Goal: Task Accomplishment & Management: Use online tool/utility

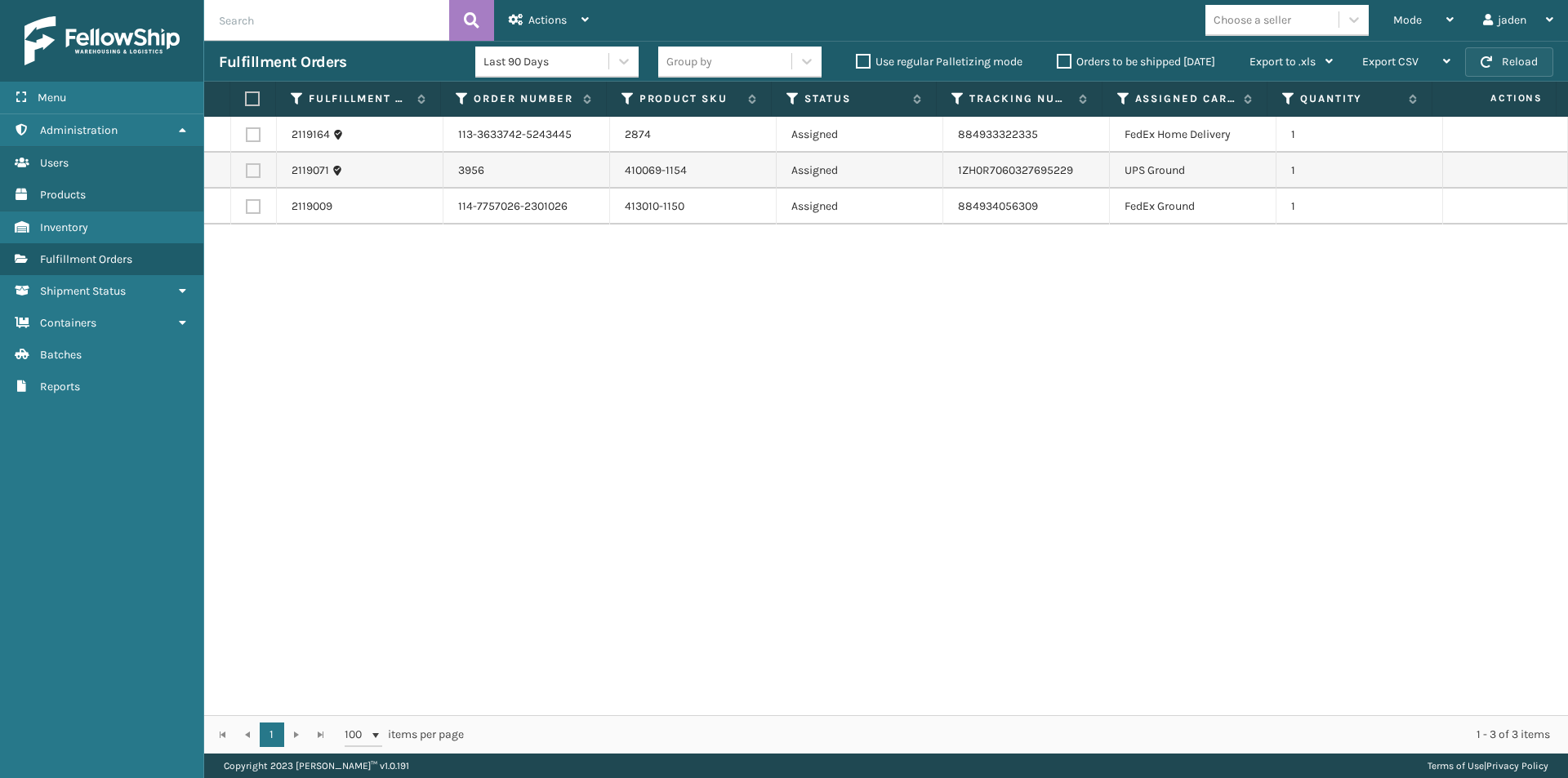
click at [1524, 62] on button "Reload" at bounding box center [1509, 63] width 88 height 29
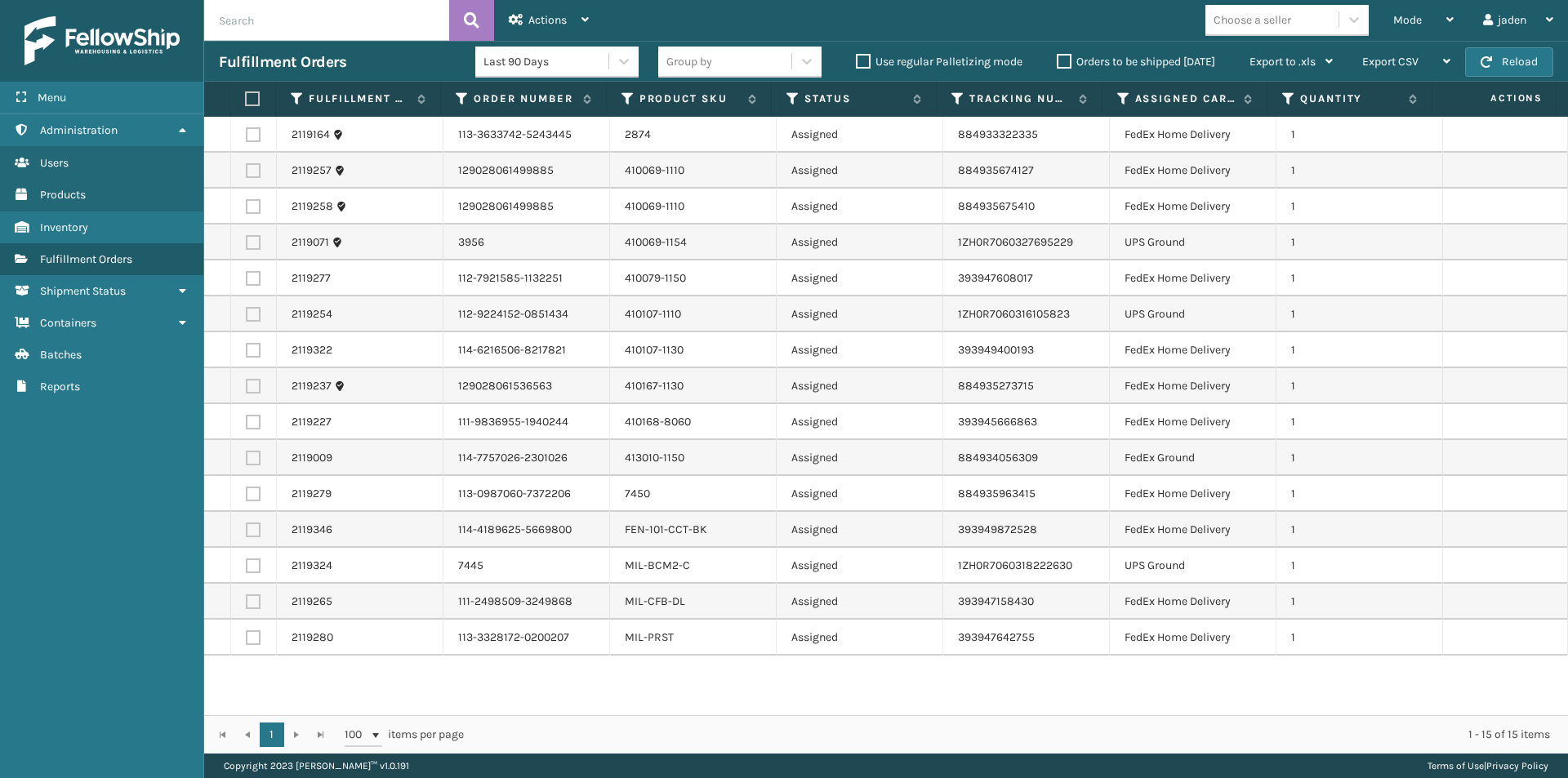
click at [250, 98] on label at bounding box center [250, 98] width 11 height 15
click at [246, 98] on input "checkbox" at bounding box center [245, 99] width 1 height 11
checkbox input "true"
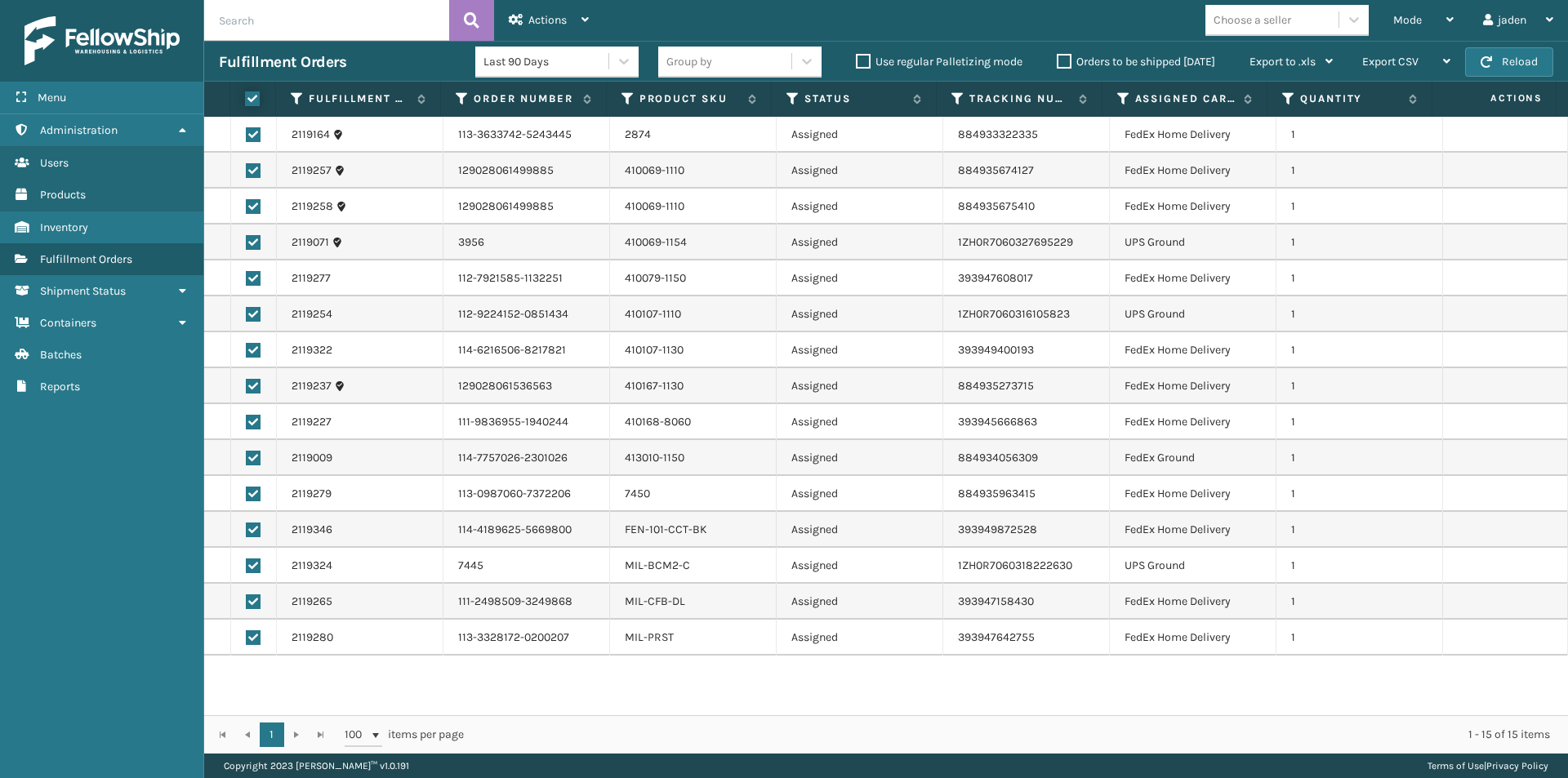
checkbox input "true"
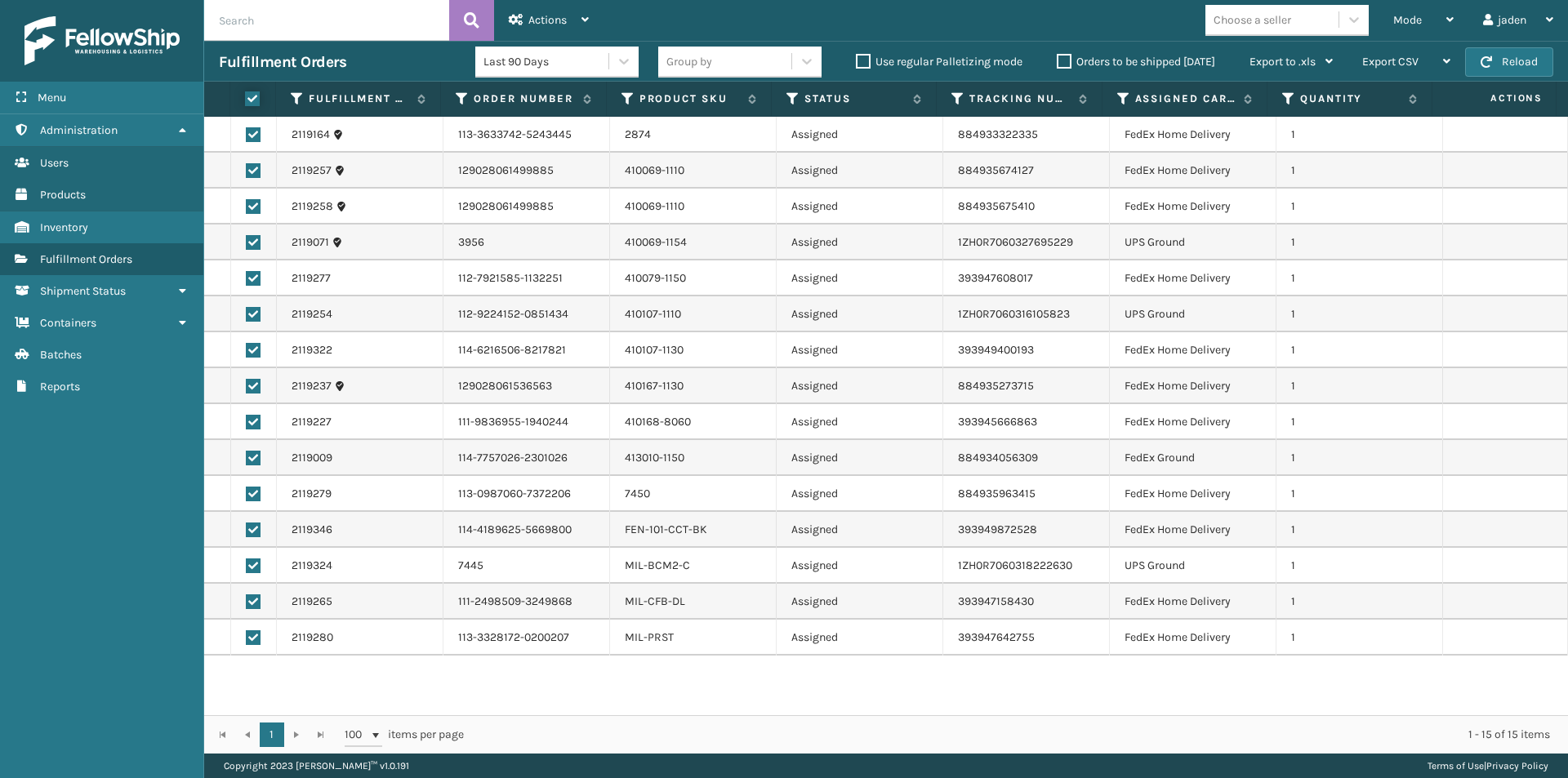
checkbox input "true"
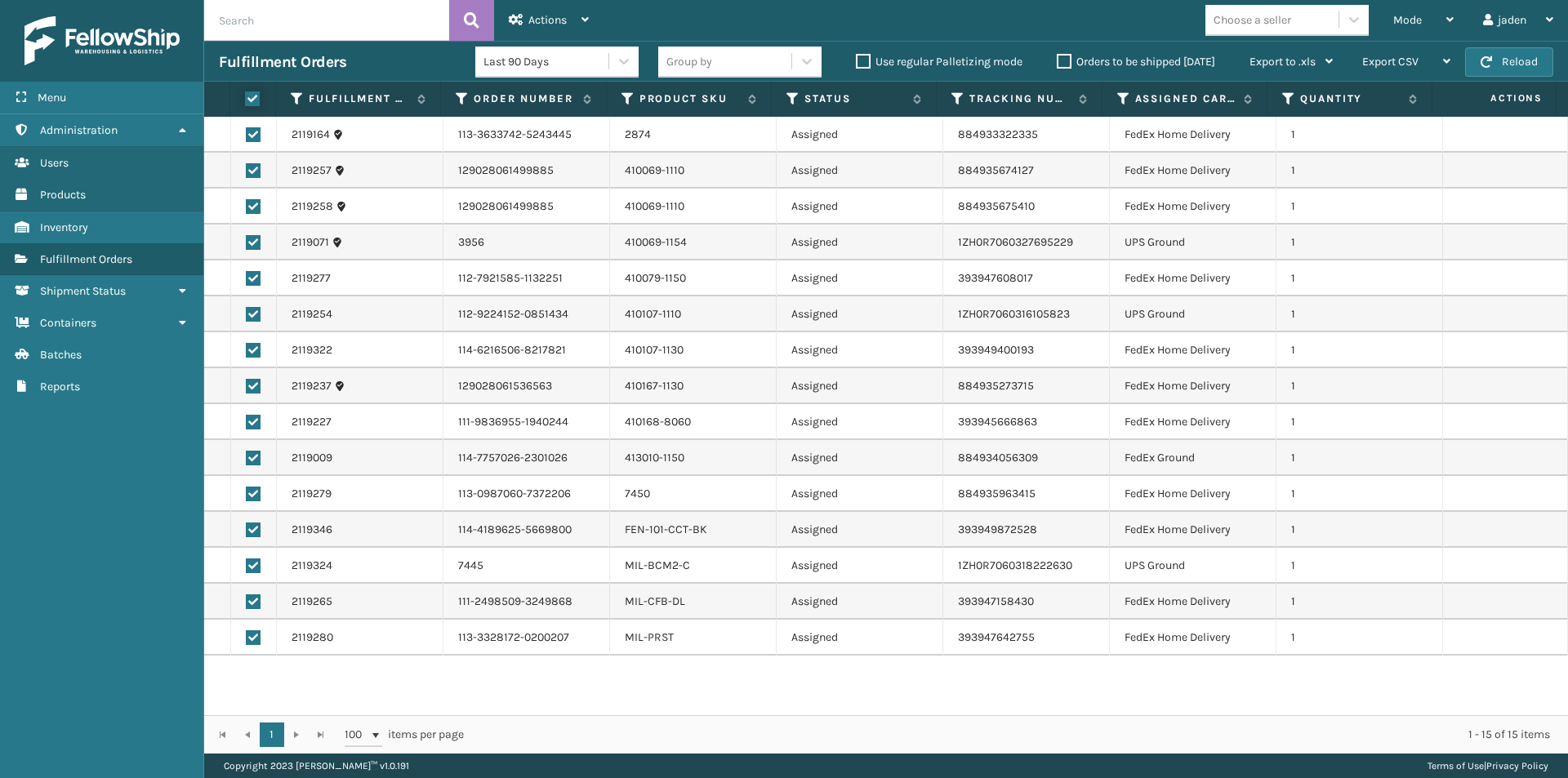
checkbox input "true"
click at [251, 242] on label at bounding box center [253, 243] width 15 height 15
click at [246, 242] on input "checkbox" at bounding box center [246, 241] width 1 height 11
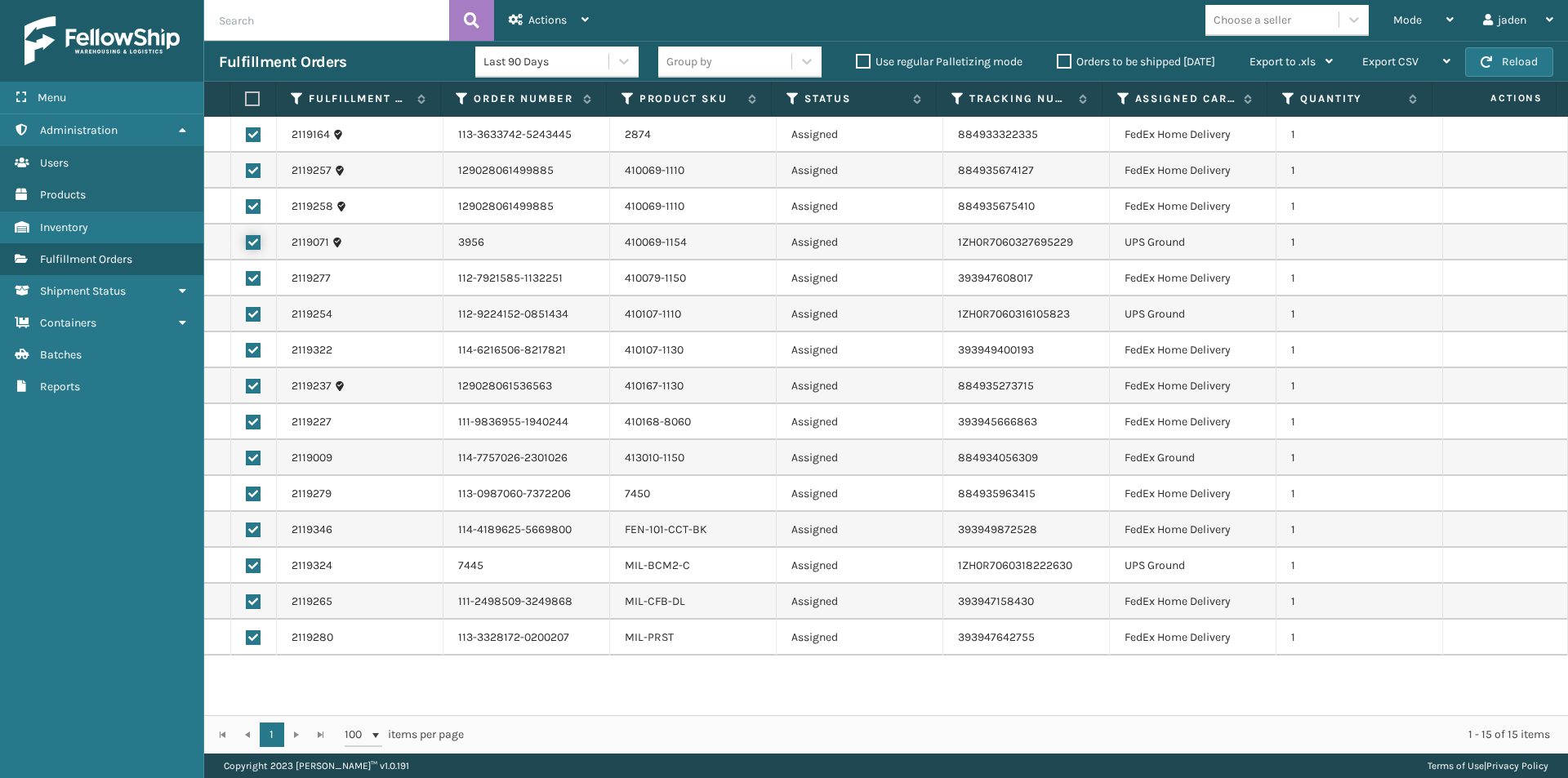
checkbox input "false"
click at [255, 315] on label at bounding box center [253, 315] width 15 height 15
click at [246, 315] on input "checkbox" at bounding box center [246, 313] width 1 height 11
checkbox input "false"
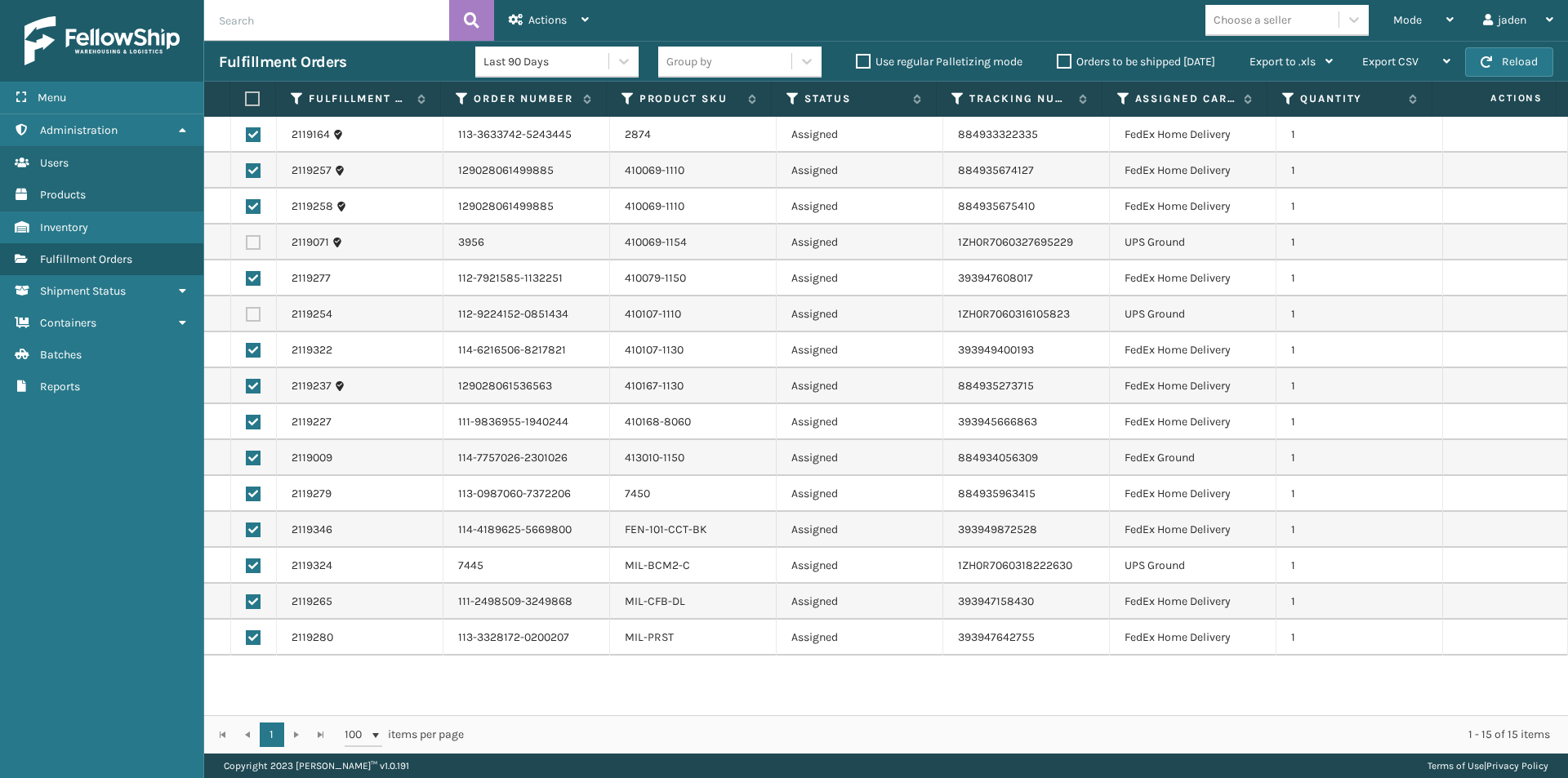
click at [250, 569] on label at bounding box center [253, 566] width 15 height 15
click at [246, 569] on input "checkbox" at bounding box center [246, 564] width 1 height 11
checkbox input "false"
click at [587, 18] on icon at bounding box center [585, 19] width 7 height 11
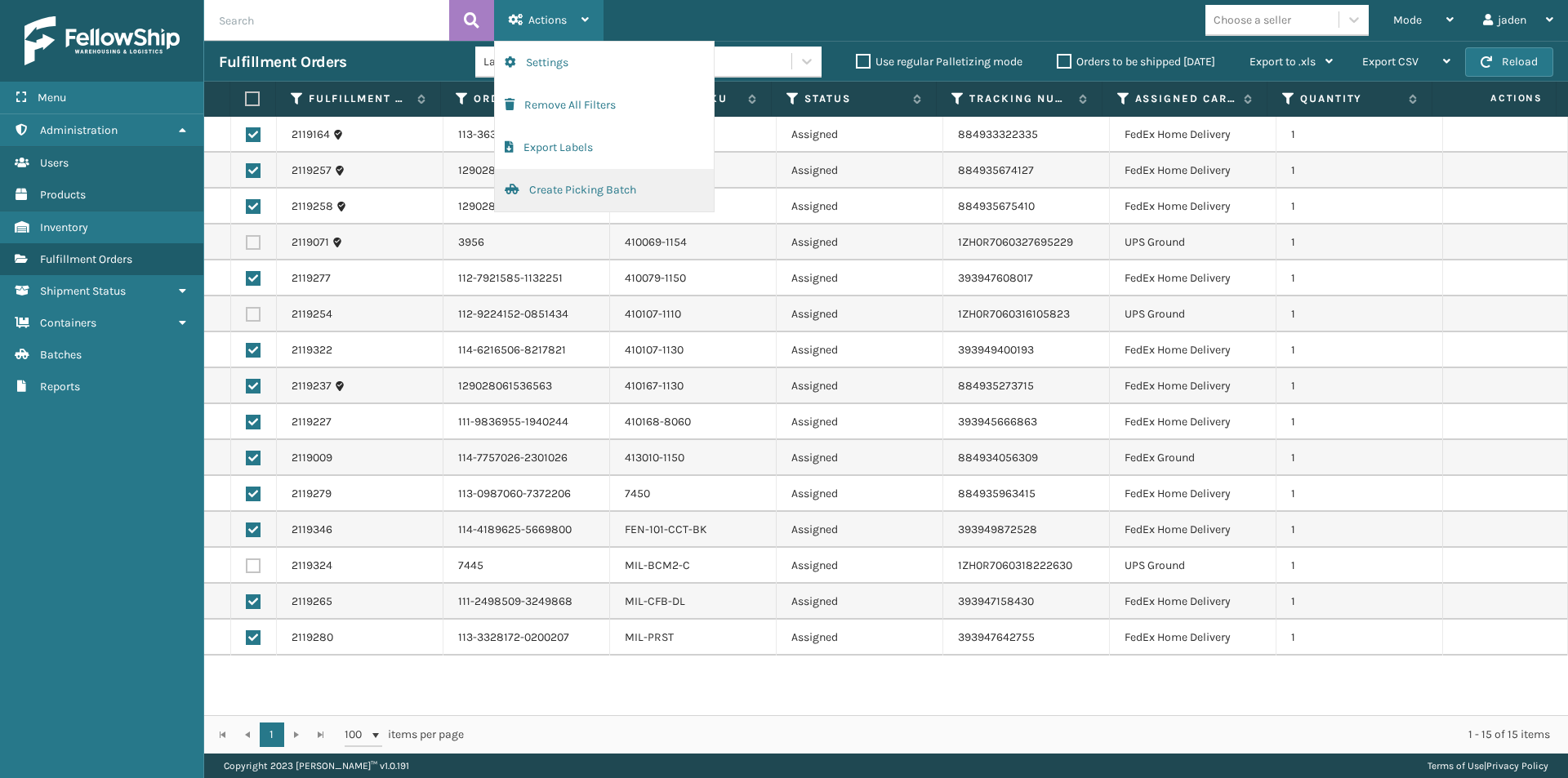
click at [612, 188] on button "Create Picking Batch" at bounding box center [604, 190] width 219 height 42
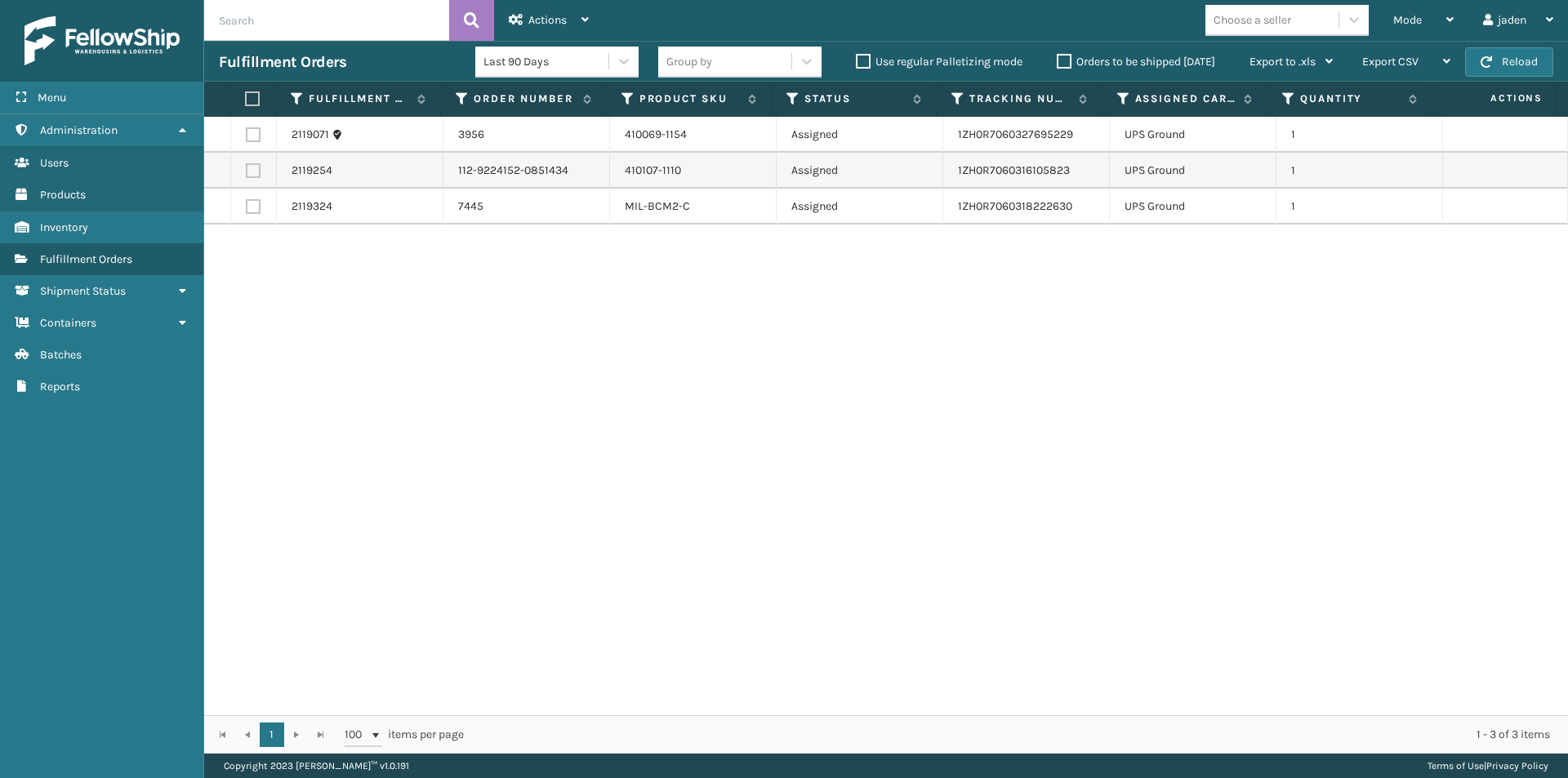
click at [254, 208] on label at bounding box center [253, 207] width 15 height 15
click at [246, 208] on input "checkbox" at bounding box center [246, 205] width 1 height 11
checkbox input "true"
click at [252, 139] on label at bounding box center [253, 135] width 15 height 15
click at [246, 138] on input "checkbox" at bounding box center [246, 133] width 1 height 11
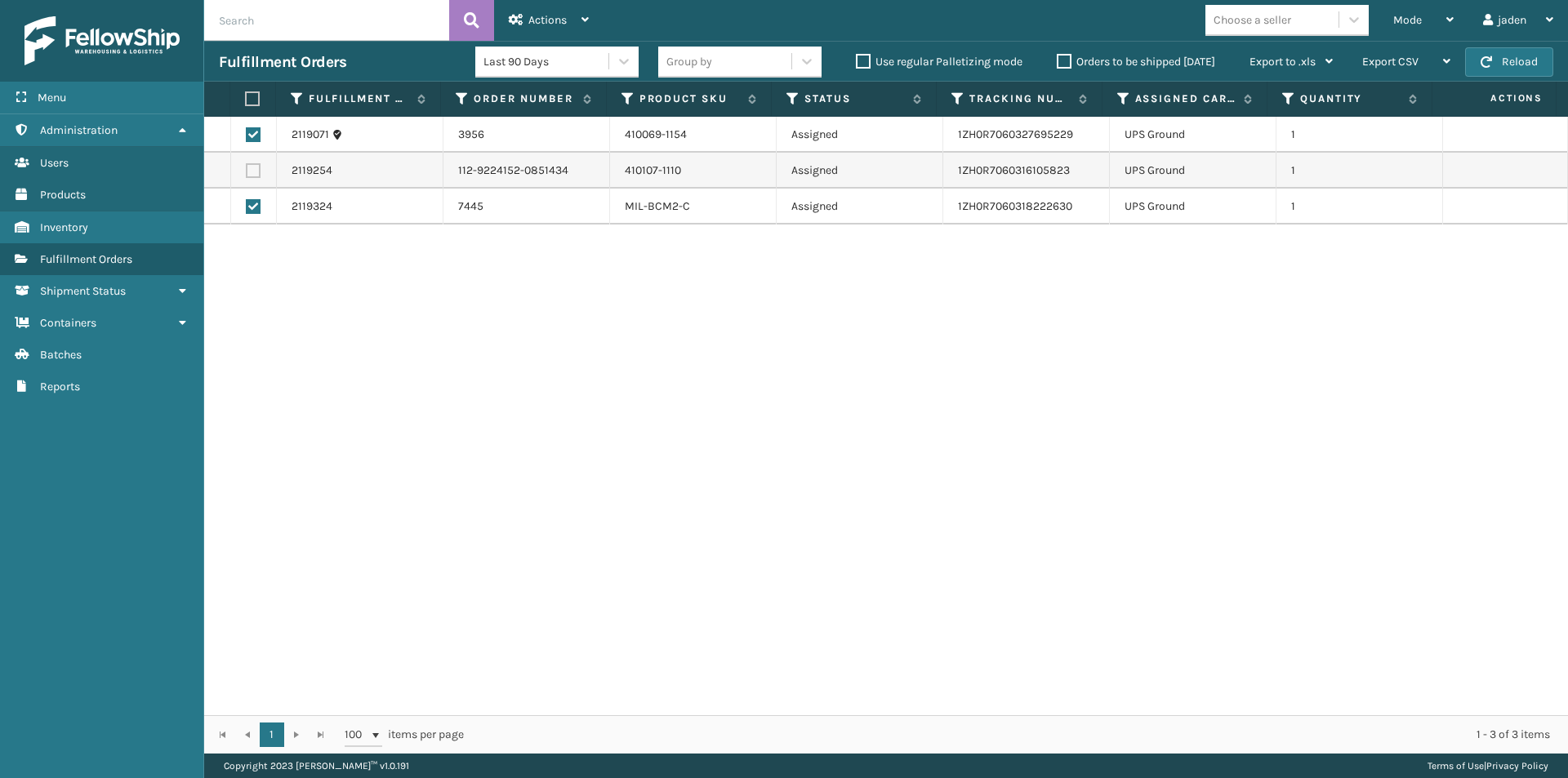
click at [269, 310] on div "2119071 3956 410069-1154 Assigned 1ZH0R7060327695229 UPS Ground 1 2119254 112-9…" at bounding box center [886, 416] width 1364 height 599
click at [269, 307] on div "2119071 3956 410069-1154 Assigned 1ZH0R7060327695229 UPS Ground 1 2119254 112-9…" at bounding box center [886, 416] width 1364 height 599
drag, startPoint x: 251, startPoint y: 134, endPoint x: 250, endPoint y: 145, distance: 11.0
click at [251, 136] on label at bounding box center [253, 135] width 15 height 15
click at [246, 136] on input "checkbox" at bounding box center [246, 133] width 1 height 11
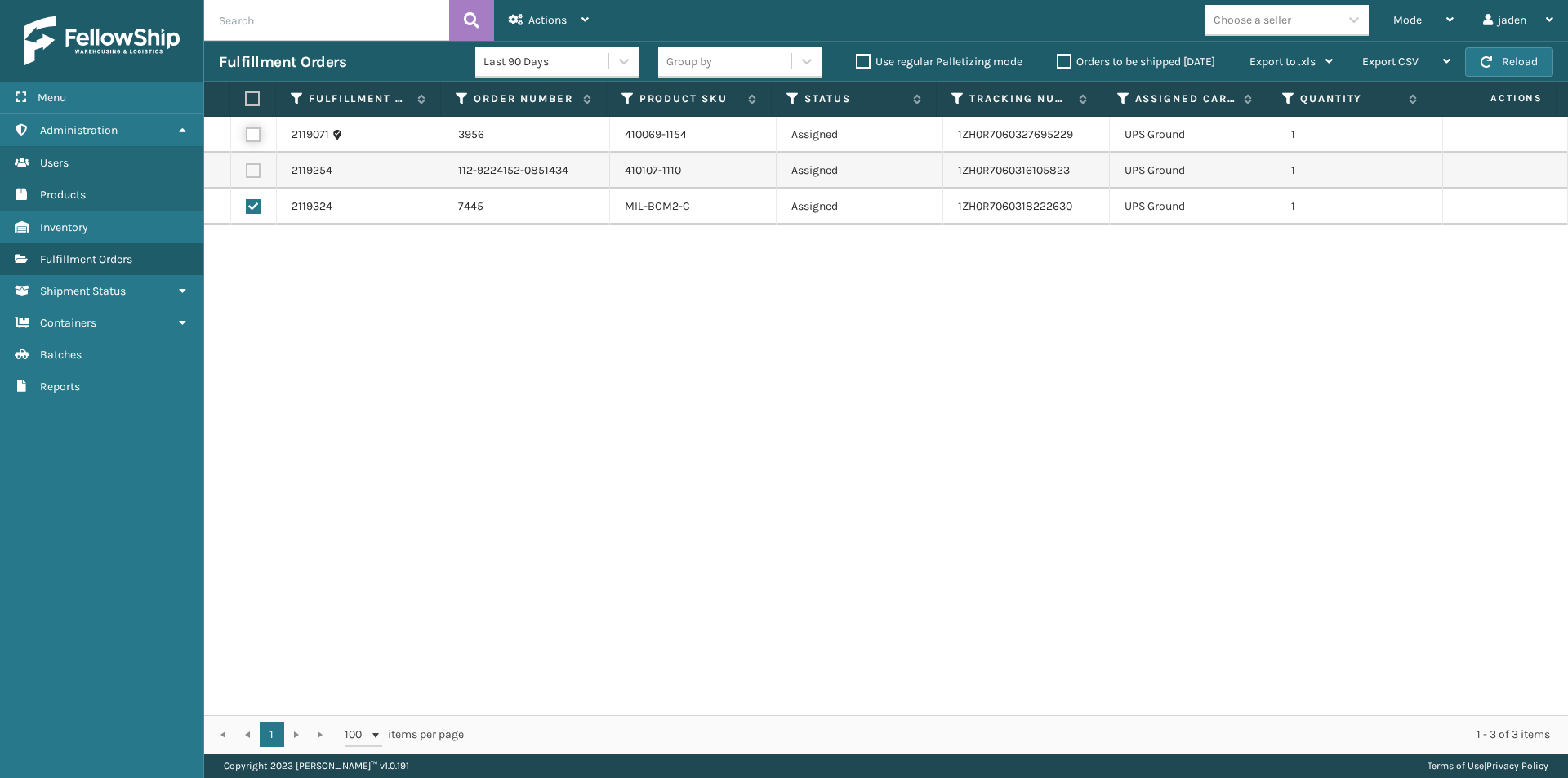
checkbox input "false"
click at [253, 213] on label at bounding box center [253, 207] width 15 height 15
click at [246, 210] on input "checkbox" at bounding box center [246, 205] width 1 height 11
checkbox input "false"
click at [1542, 61] on button "Reload" at bounding box center [1509, 63] width 88 height 29
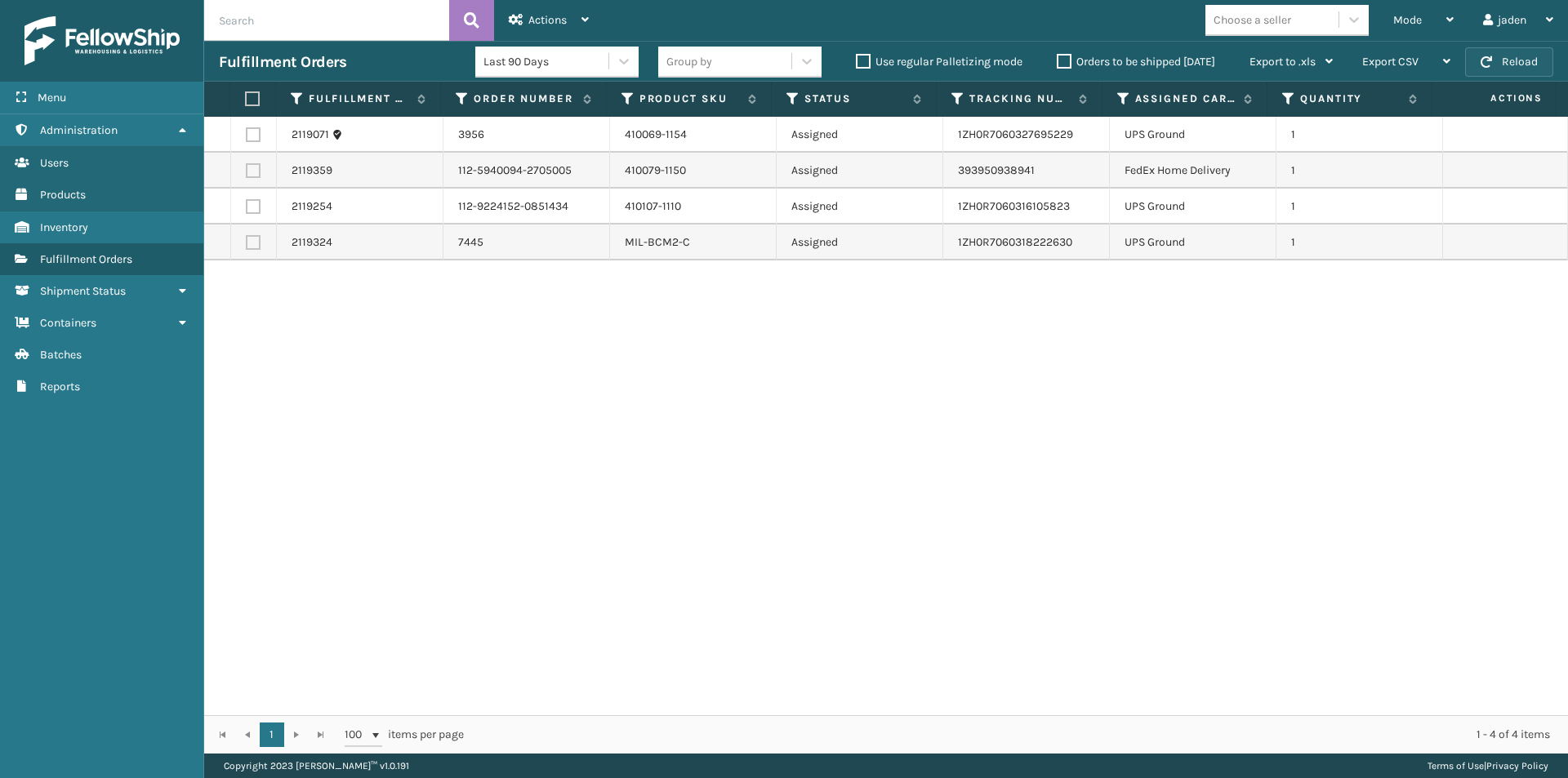
click at [1505, 60] on button "Reload" at bounding box center [1509, 63] width 88 height 29
click at [1447, 17] on icon at bounding box center [1450, 19] width 7 height 11
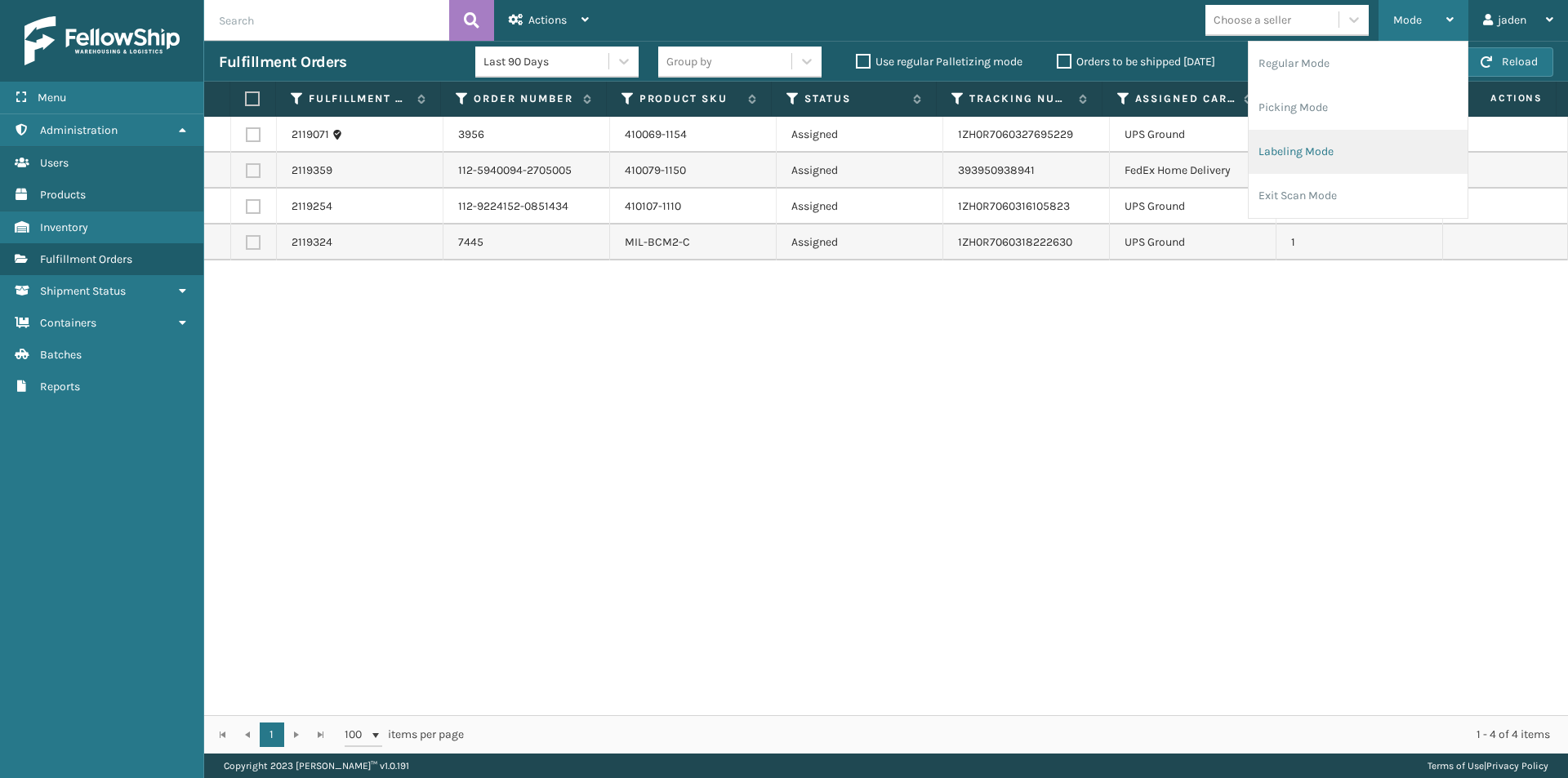
click at [1385, 155] on li "Labeling Mode" at bounding box center [1358, 152] width 219 height 44
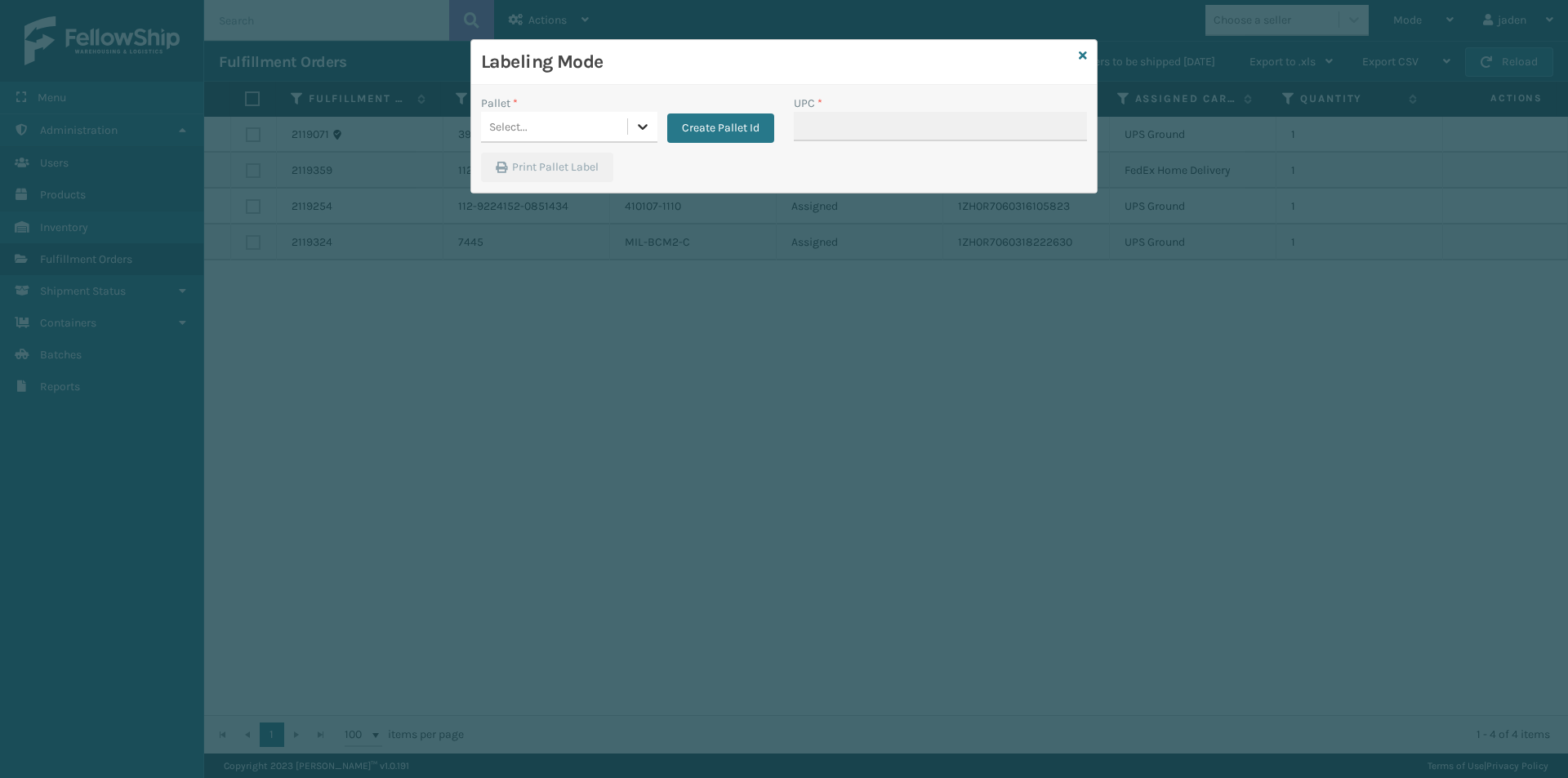
click at [646, 132] on icon at bounding box center [643, 127] width 17 height 17
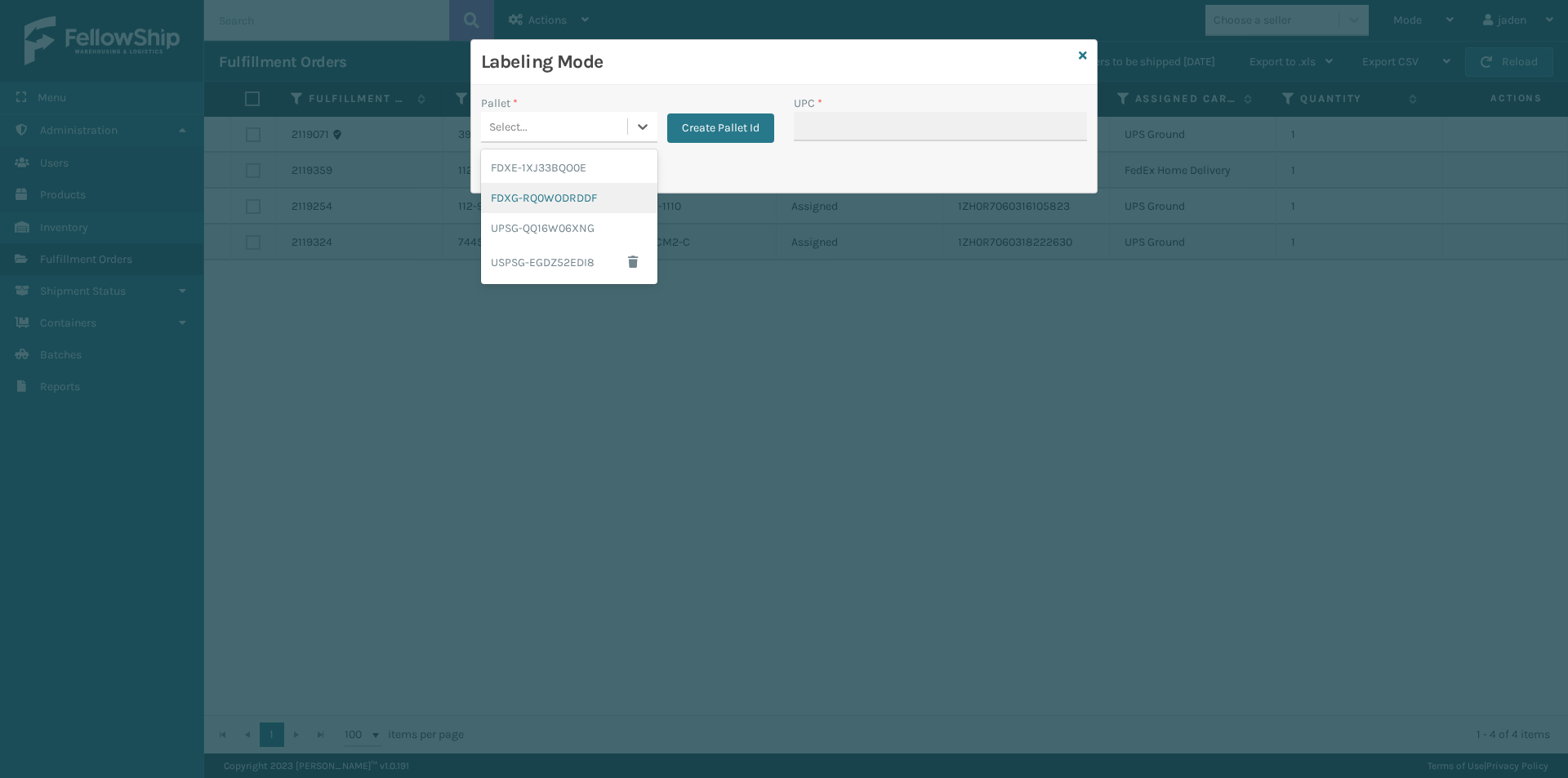
click at [564, 193] on div "FDXG-RQ0WODRDDF" at bounding box center [569, 198] width 177 height 30
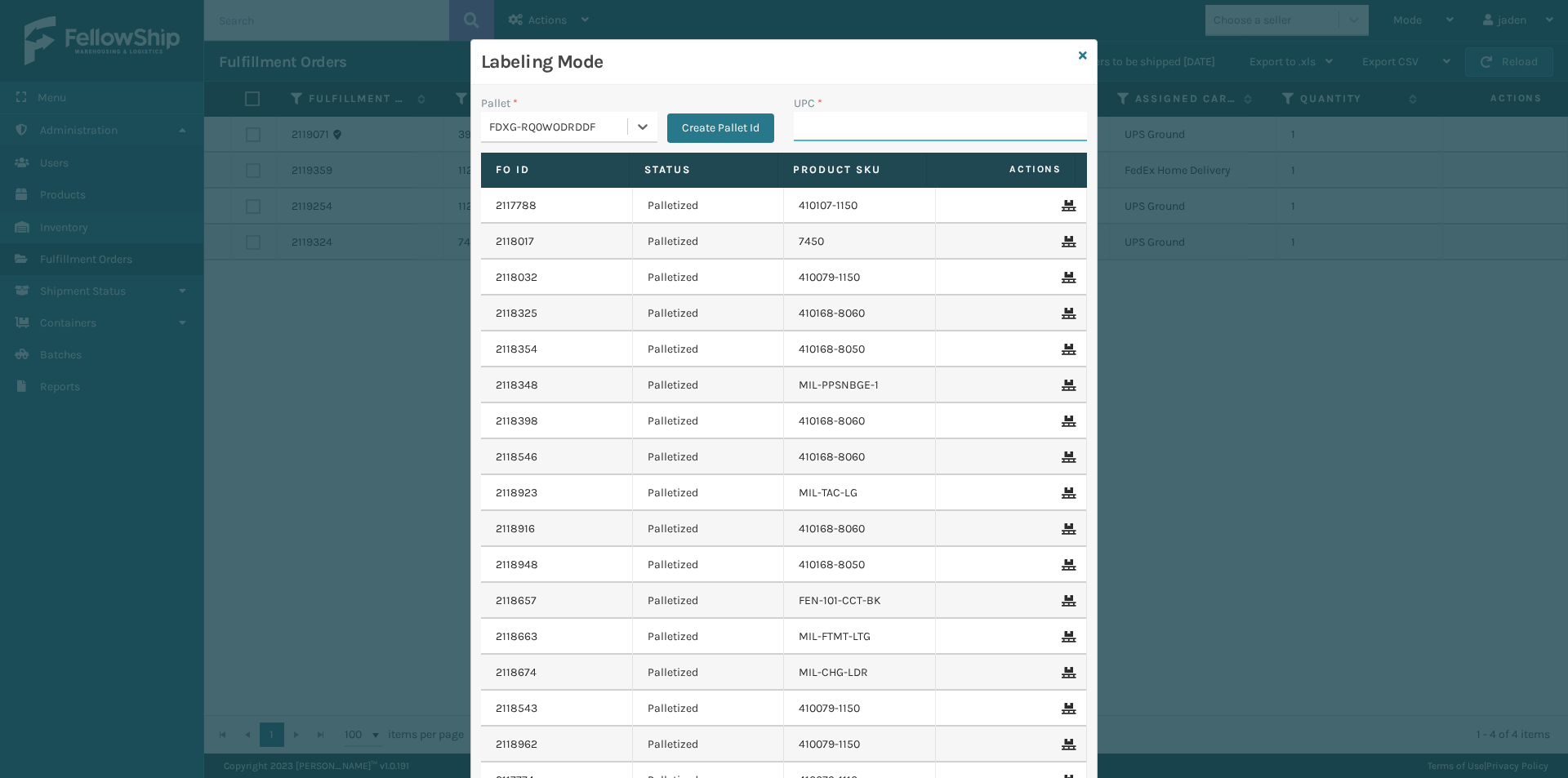
click at [828, 120] on input "UPC *" at bounding box center [940, 127] width 293 height 29
type input "413010-1150"
type input "410069-1110"
type input "410079-1150"
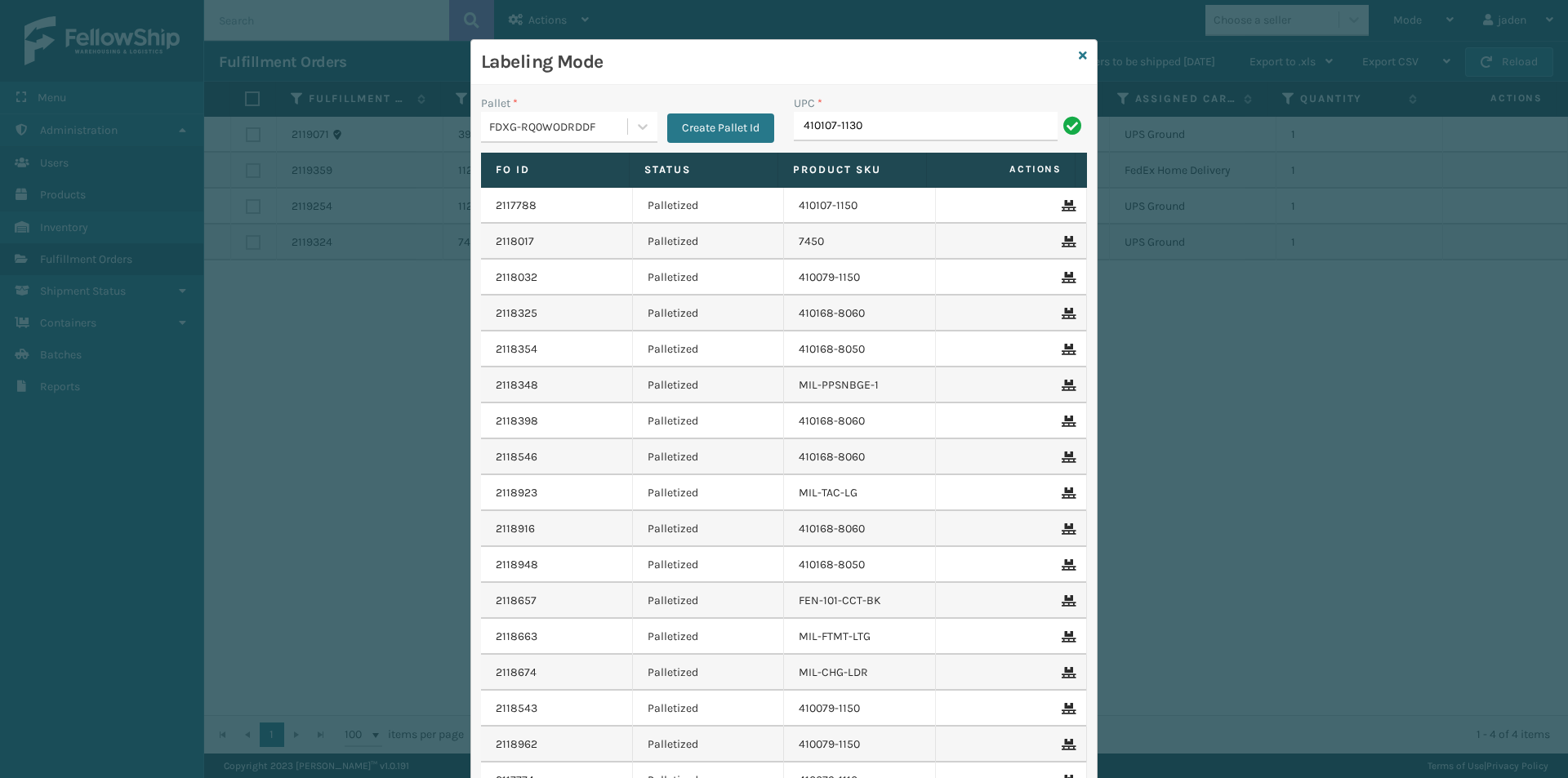
type input "410107-1130"
type input "410167-1130"
type input "410168-8060"
type input "840985125905"
type input "080313074509"
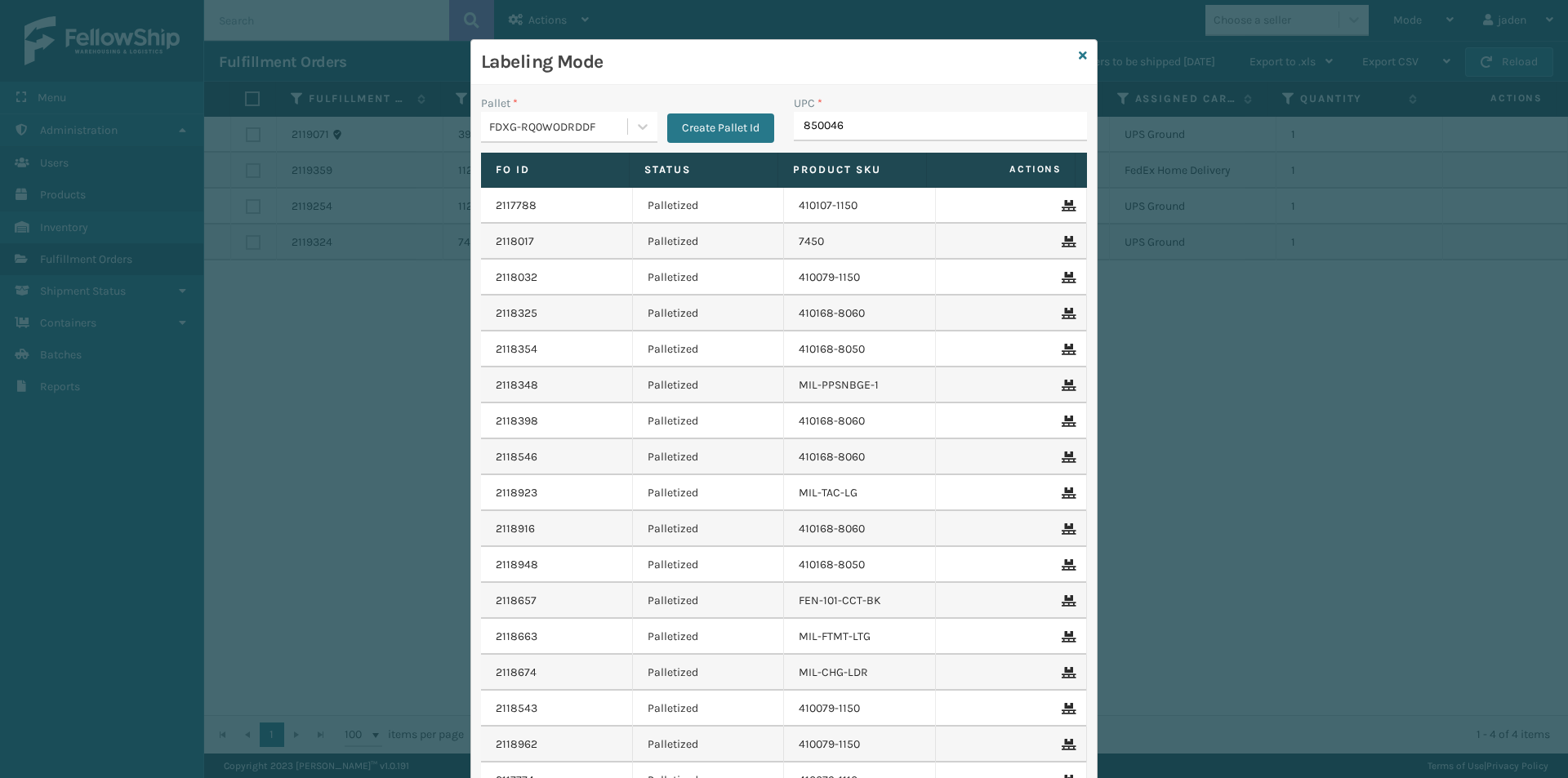
type input "8500460"
type input "080313028748"
click at [1079, 59] on icon at bounding box center [1082, 55] width 8 height 11
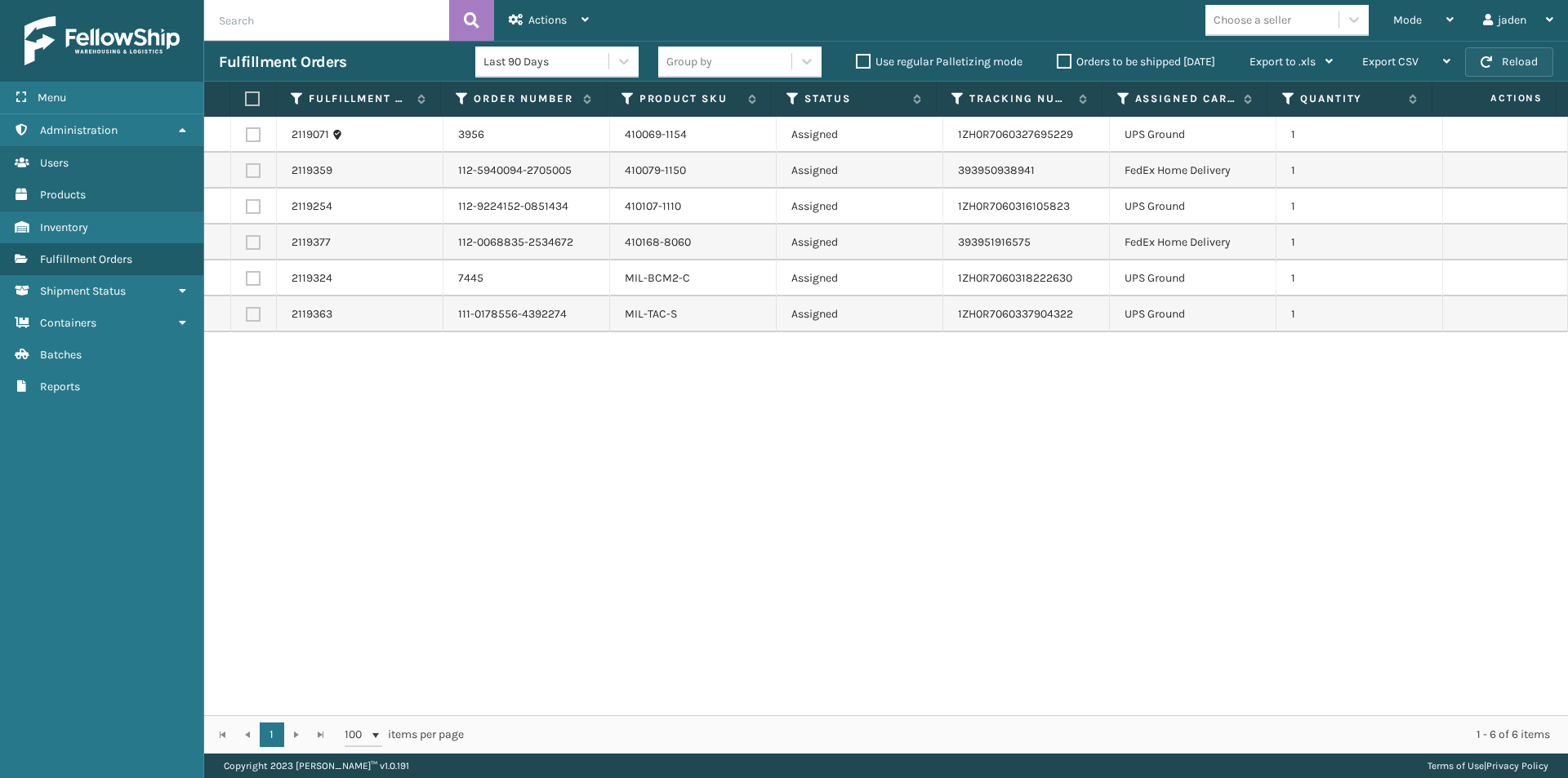
click at [1517, 63] on button "Reload" at bounding box center [1509, 63] width 88 height 29
click at [246, 166] on label at bounding box center [253, 171] width 15 height 15
click at [246, 166] on input "checkbox" at bounding box center [246, 169] width 1 height 11
checkbox input "true"
click at [251, 243] on label at bounding box center [253, 243] width 15 height 15
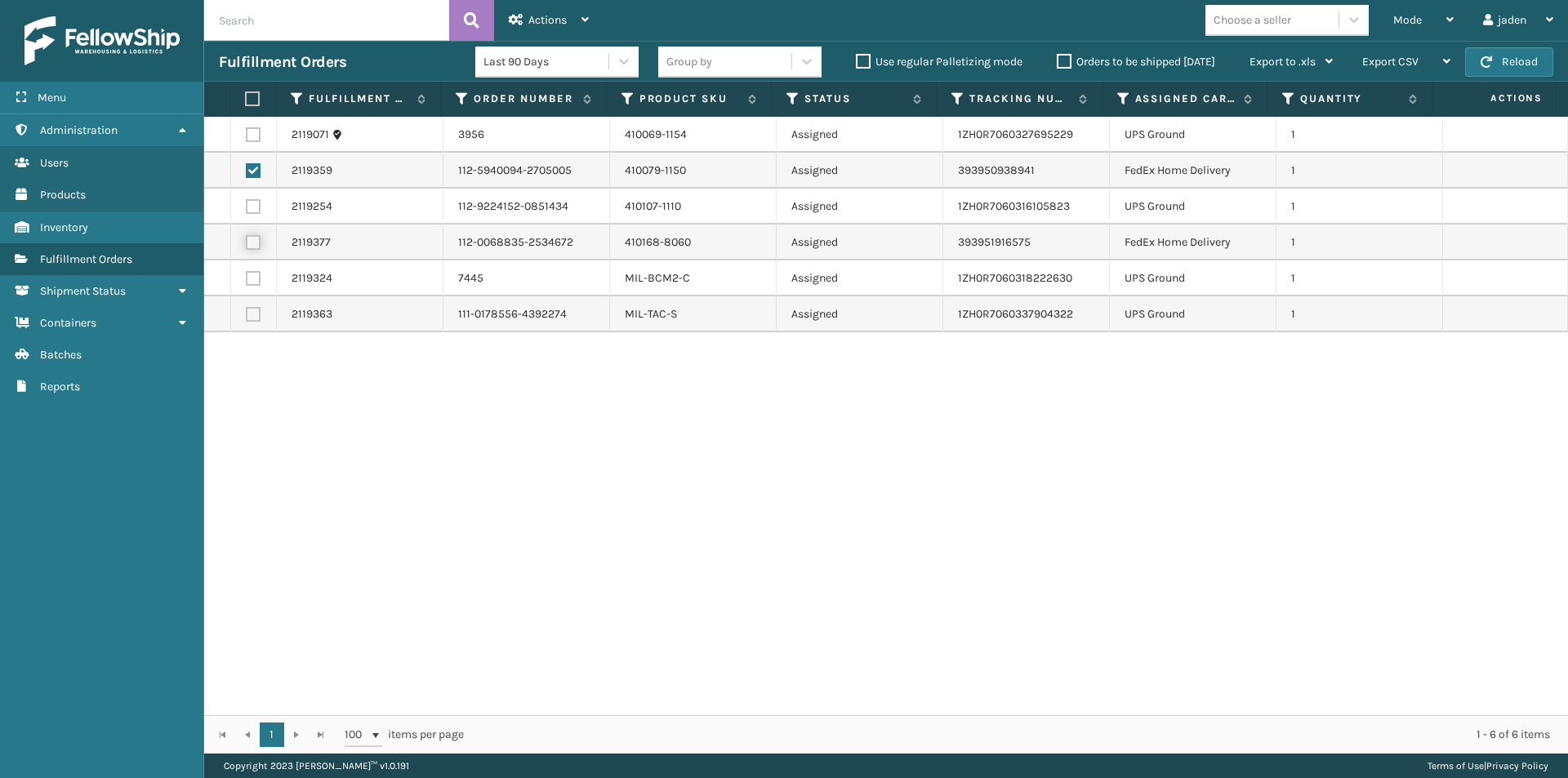
click at [246, 243] on input "checkbox" at bounding box center [246, 241] width 1 height 11
checkbox input "true"
click at [592, 16] on div "Actions Settings Remove All Filters Export Labels Create Picking Batch" at bounding box center [548, 20] width 109 height 40
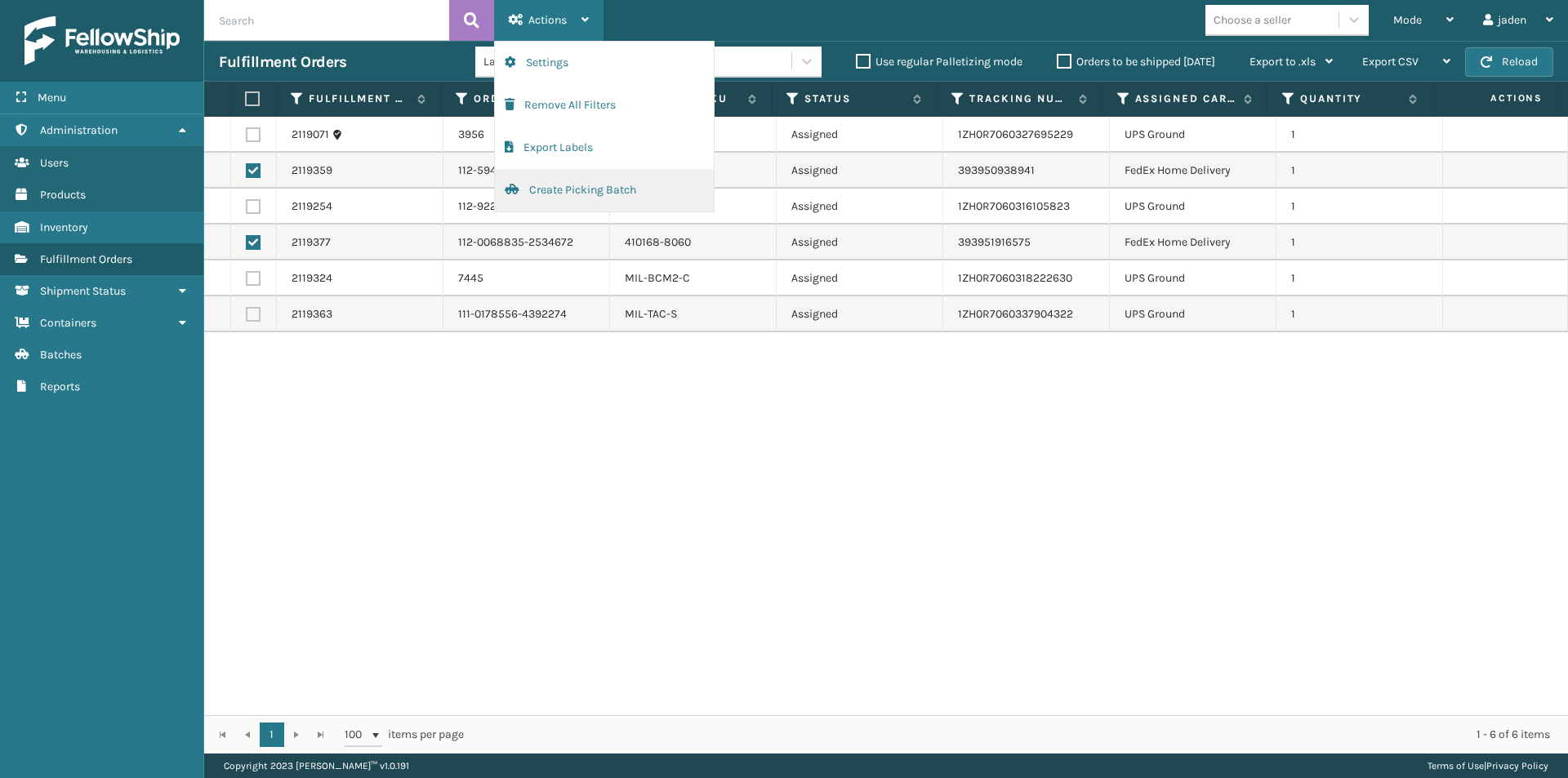
click at [564, 190] on button "Create Picking Batch" at bounding box center [604, 190] width 219 height 42
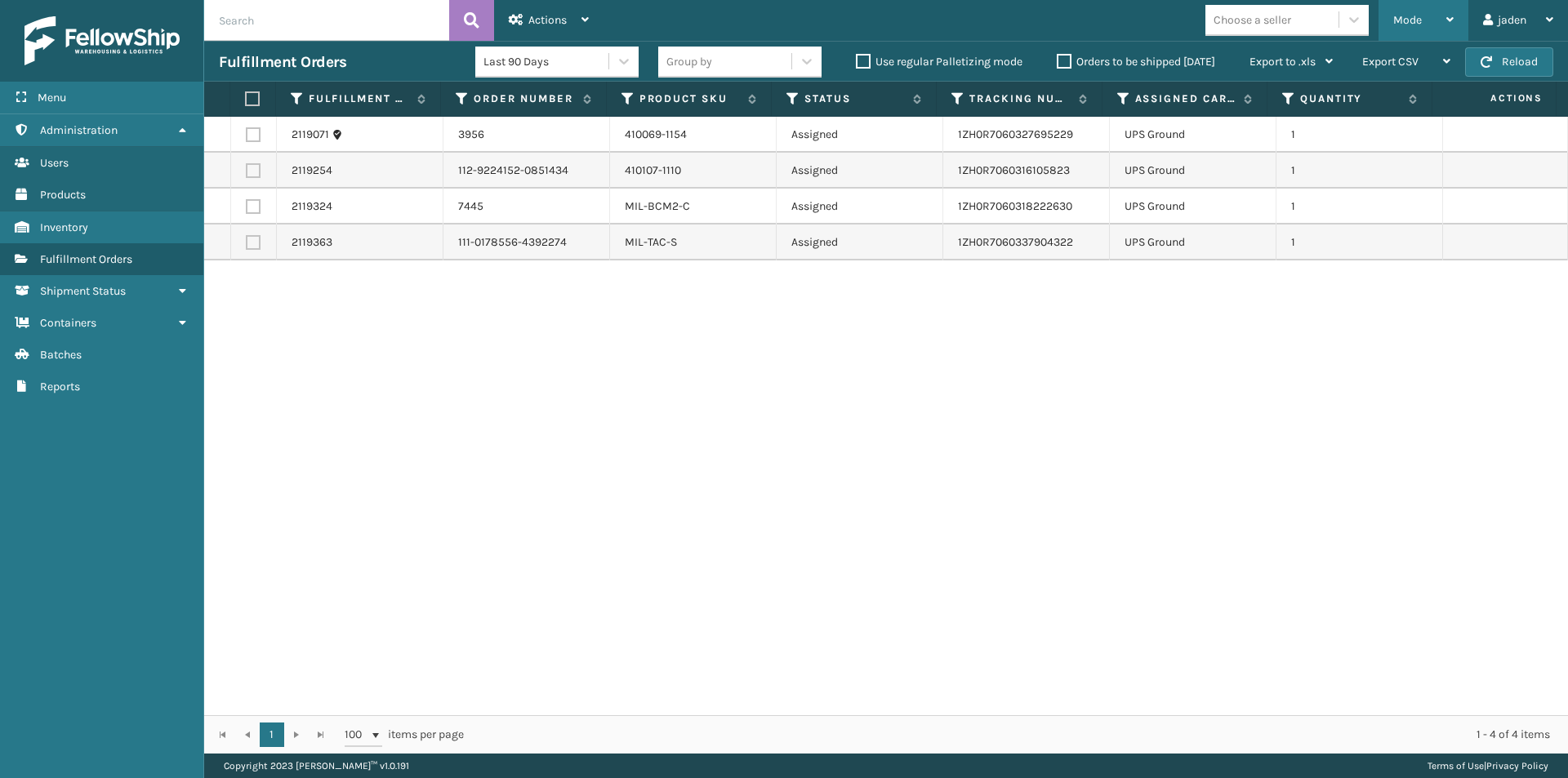
click at [1456, 14] on div "Mode Regular Mode Picking Mode Labeling Mode Exit Scan Mode" at bounding box center [1424, 20] width 90 height 40
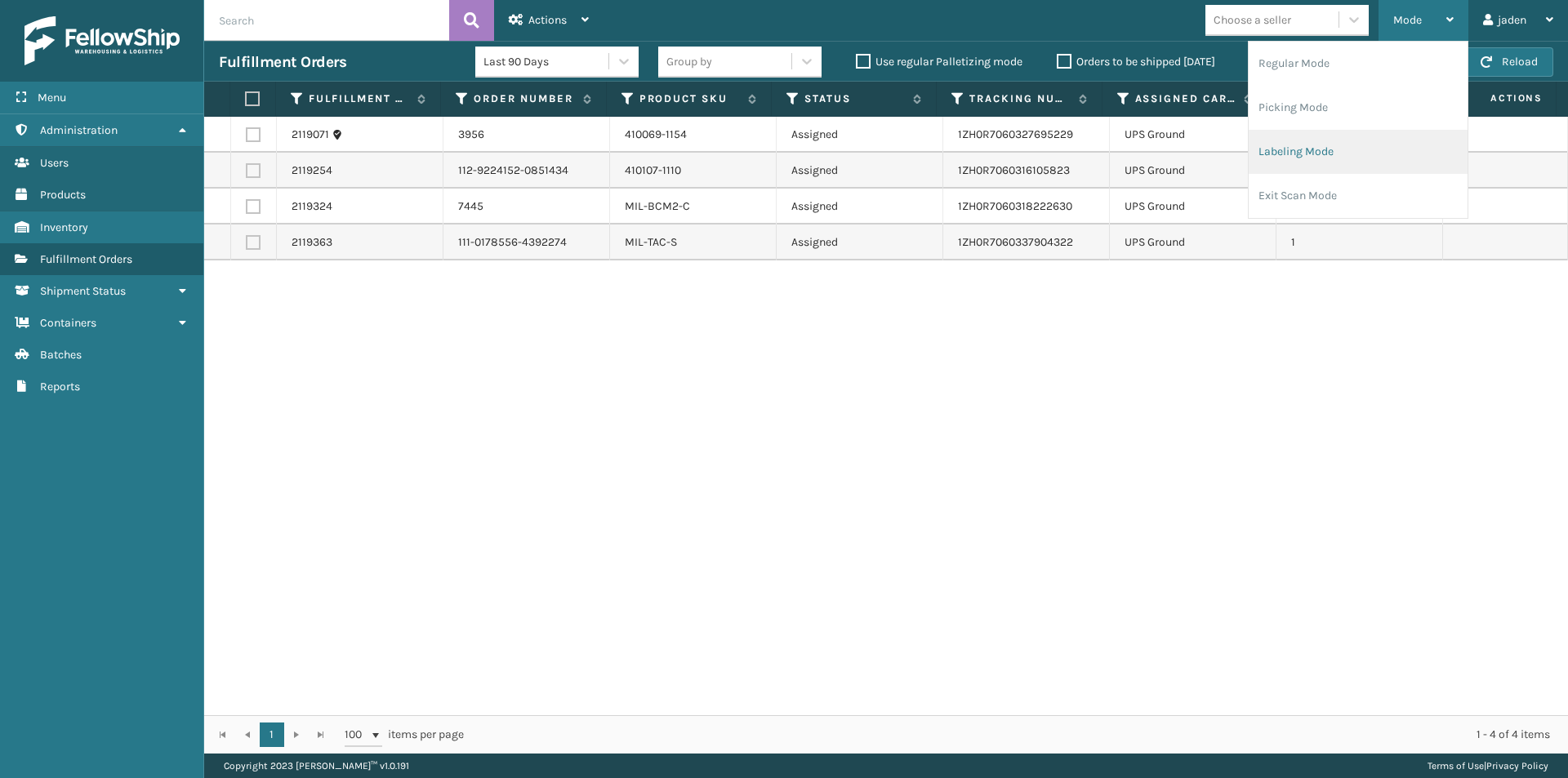
click at [1362, 159] on li "Labeling Mode" at bounding box center [1358, 152] width 219 height 44
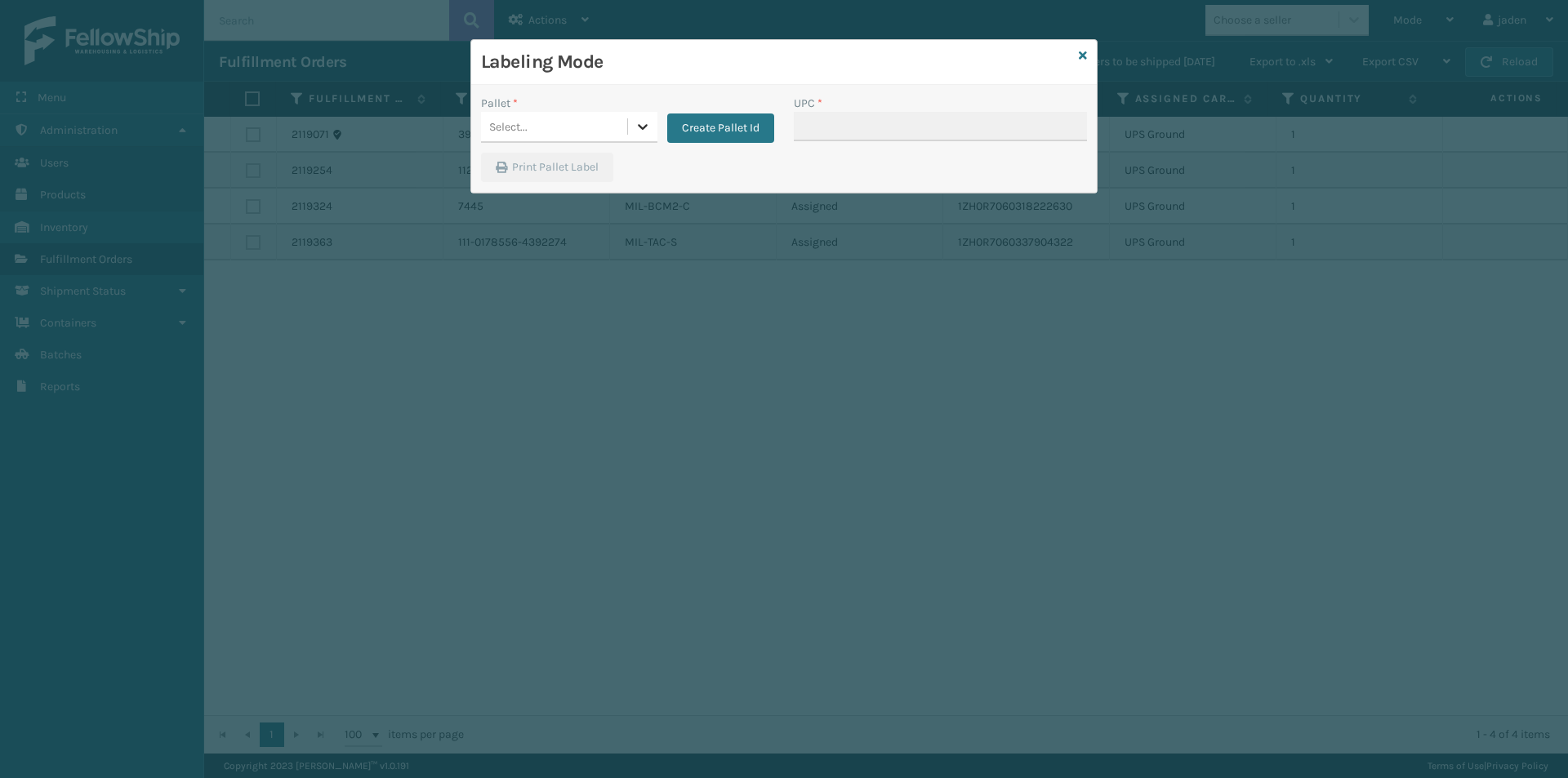
click at [633, 127] on div at bounding box center [643, 127] width 29 height 29
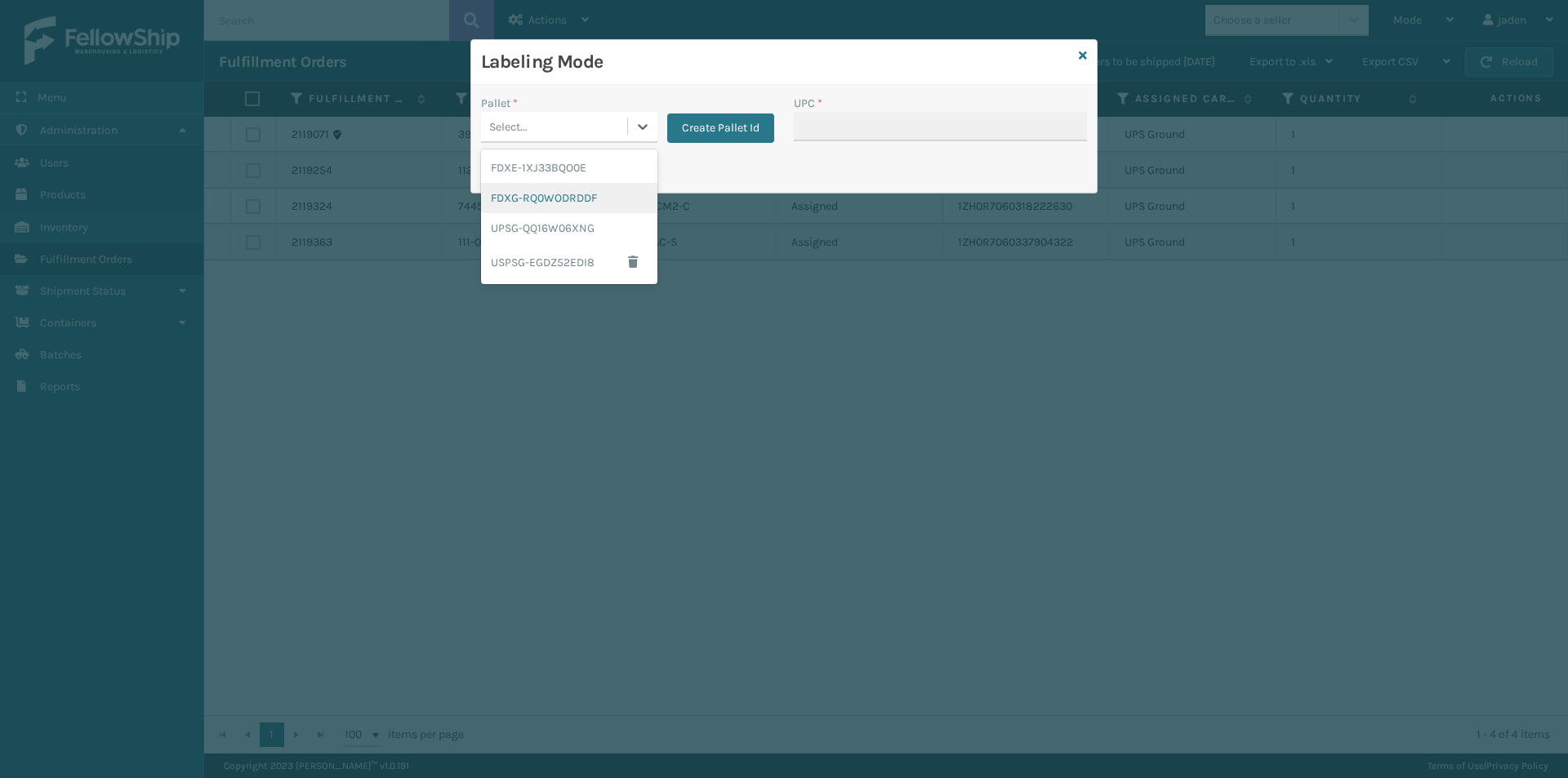
click at [584, 194] on div "FDXG-RQ0WODRDDF" at bounding box center [569, 198] width 177 height 30
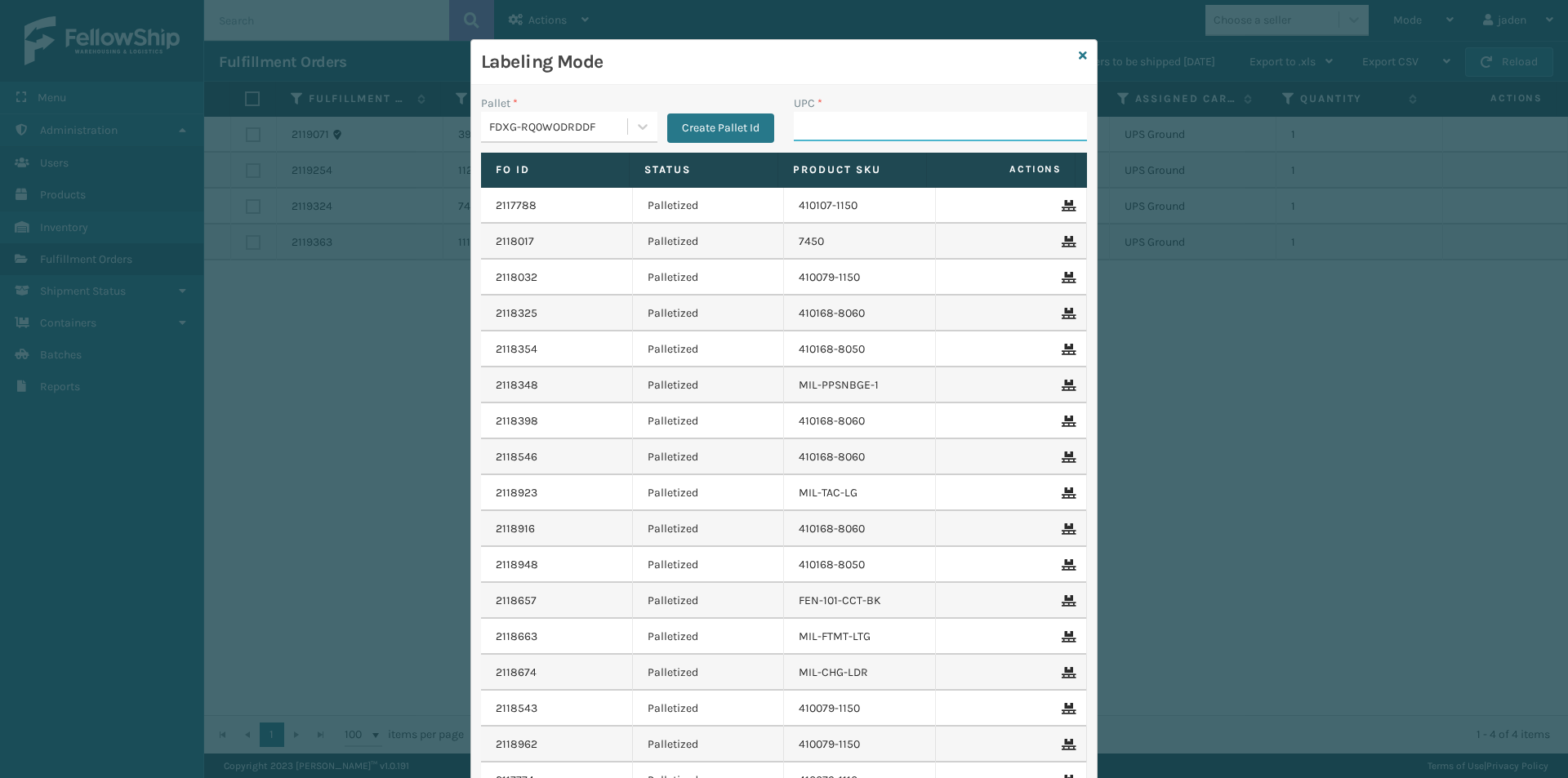
click at [820, 132] on input "UPC *" at bounding box center [940, 127] width 293 height 29
type input "410079-1150"
type input "410168-8060"
click at [1082, 57] on div "Labeling Mode" at bounding box center [784, 63] width 625 height 45
click at [1079, 53] on icon at bounding box center [1082, 55] width 8 height 11
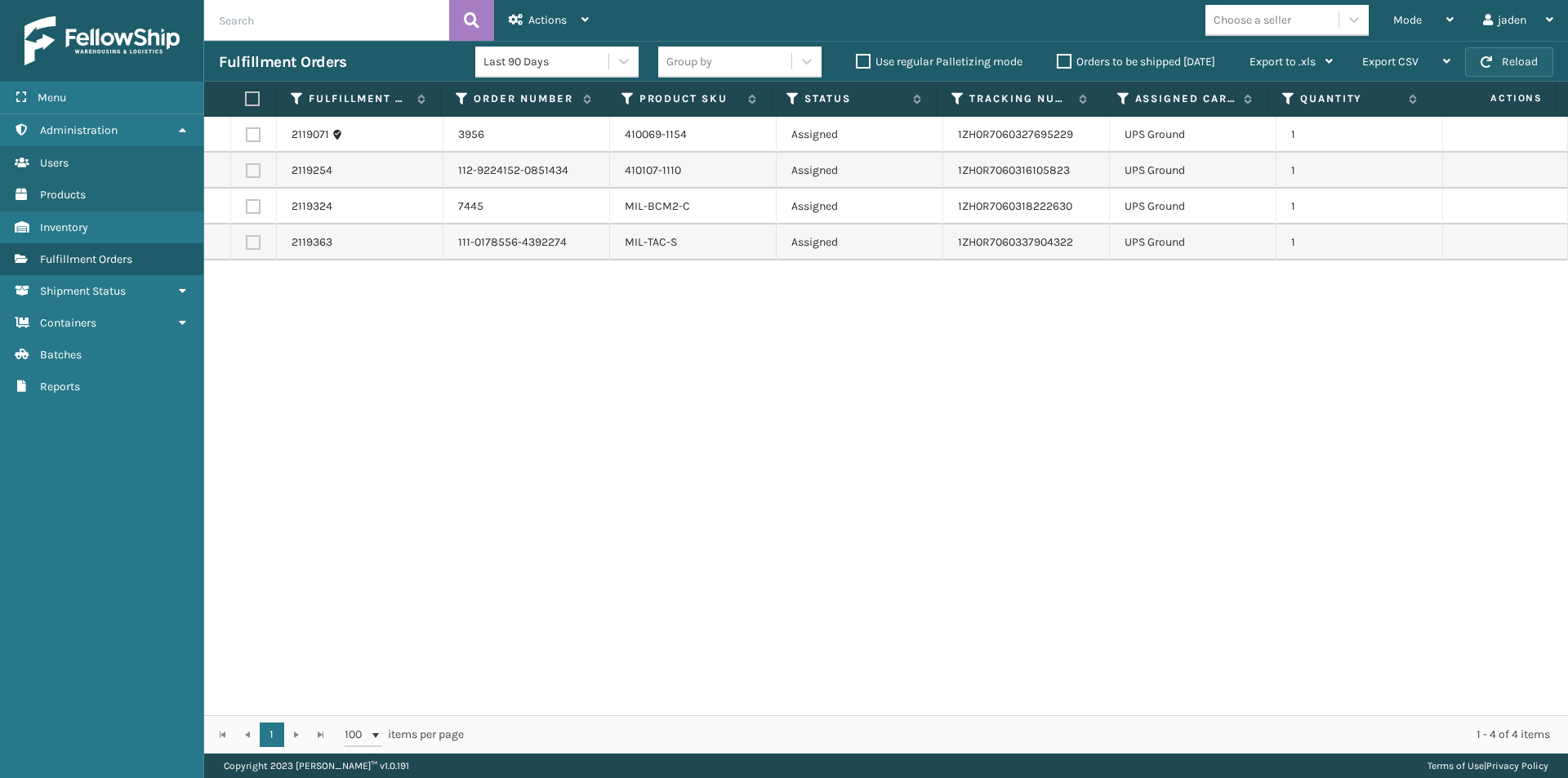
click at [1525, 62] on button "Reload" at bounding box center [1509, 63] width 88 height 29
click at [252, 135] on label at bounding box center [253, 135] width 15 height 15
click at [246, 135] on input "checkbox" at bounding box center [246, 133] width 1 height 11
checkbox input "true"
click at [248, 208] on label at bounding box center [253, 207] width 15 height 15
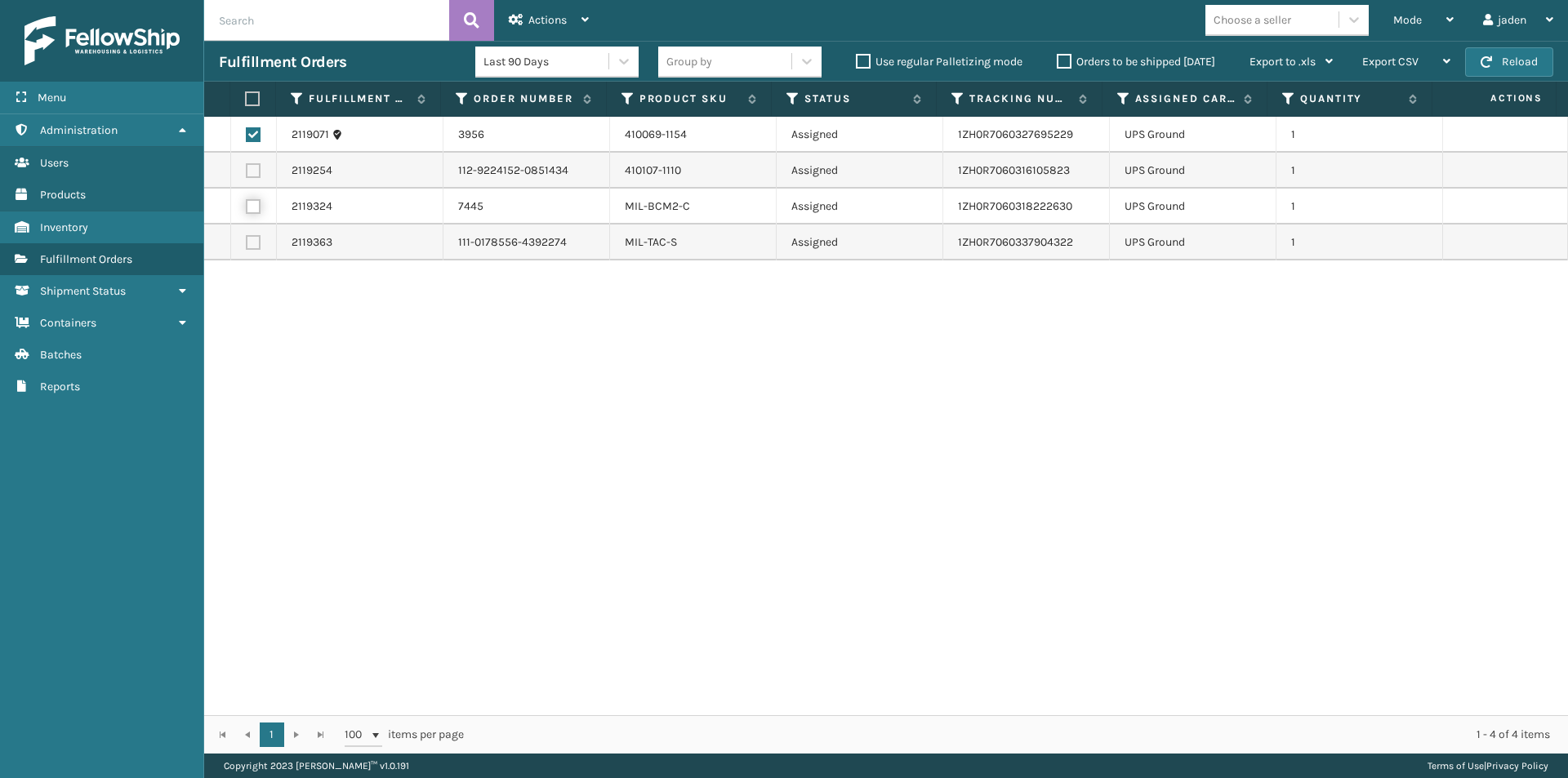
click at [246, 208] on input "checkbox" at bounding box center [246, 205] width 1 height 11
checkbox input "true"
click at [249, 129] on label at bounding box center [253, 135] width 15 height 15
click at [246, 129] on input "checkbox" at bounding box center [246, 133] width 1 height 11
checkbox input "false"
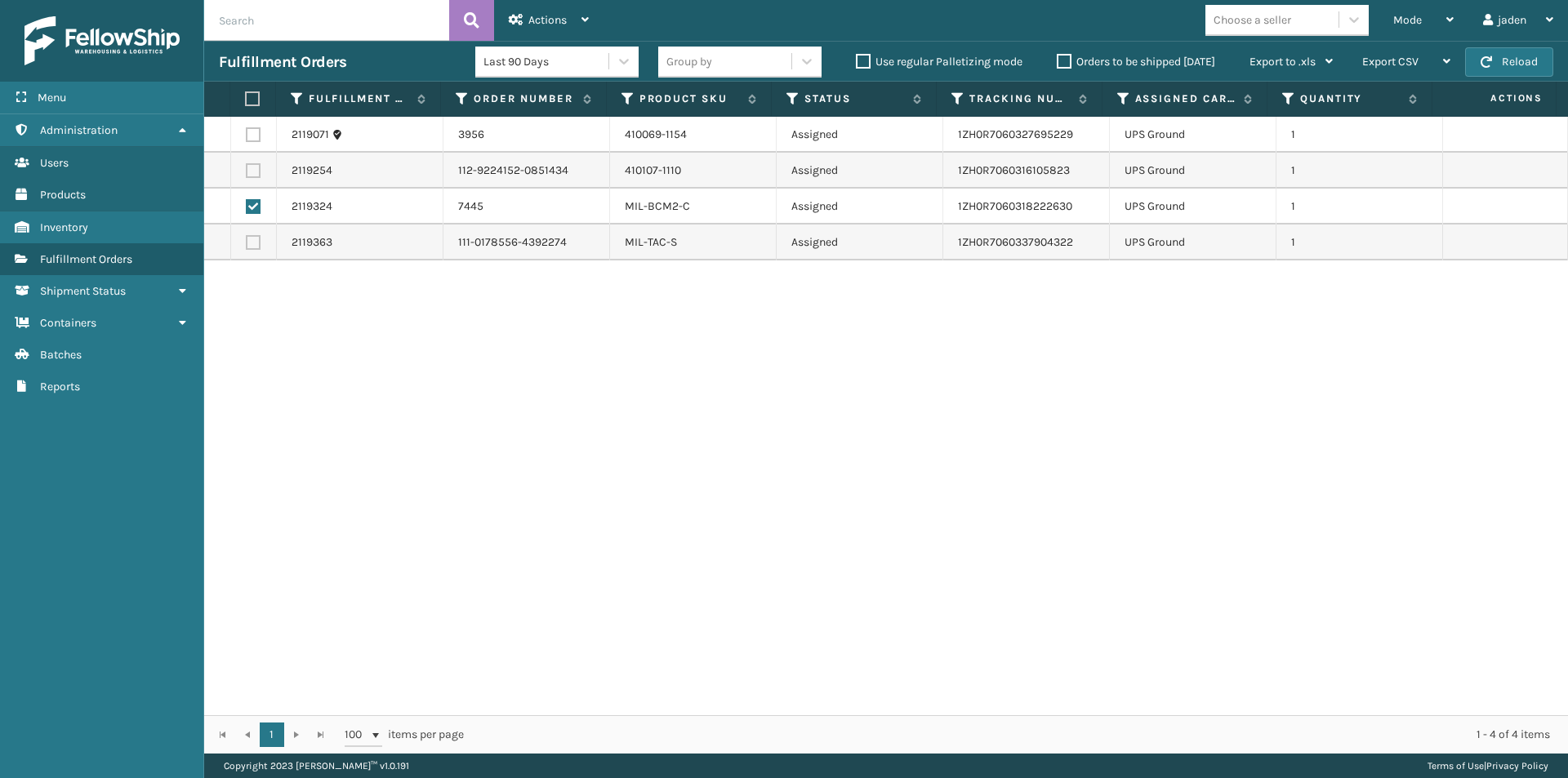
click at [253, 207] on label at bounding box center [253, 207] width 15 height 15
click at [246, 207] on input "checkbox" at bounding box center [246, 205] width 1 height 11
checkbox input "false"
click at [1454, 15] on div "Mode Regular Mode Picking Mode Labeling Mode Exit Scan Mode" at bounding box center [1424, 20] width 90 height 40
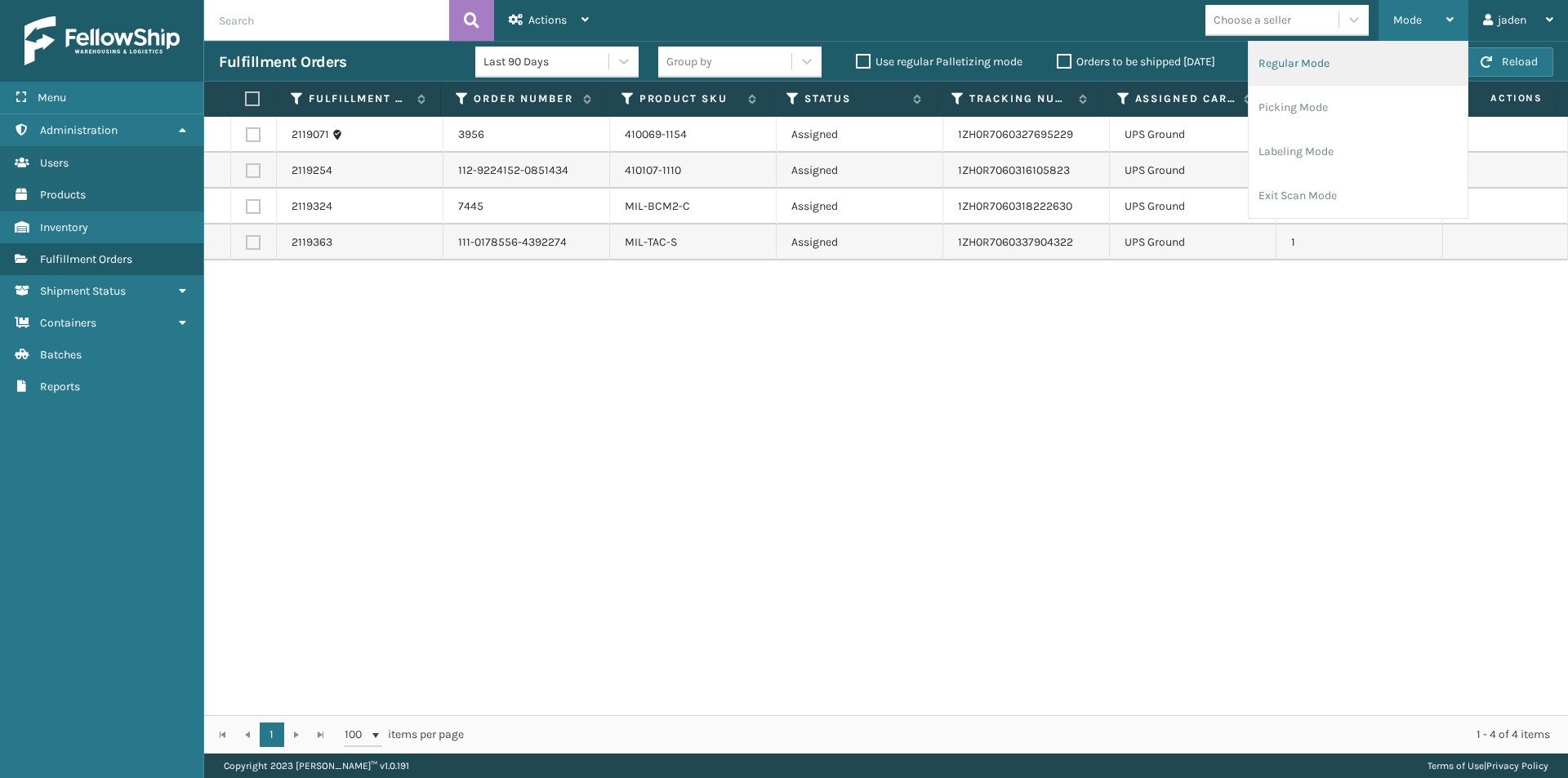
click at [1379, 57] on li "Regular Mode" at bounding box center [1358, 63] width 219 height 44
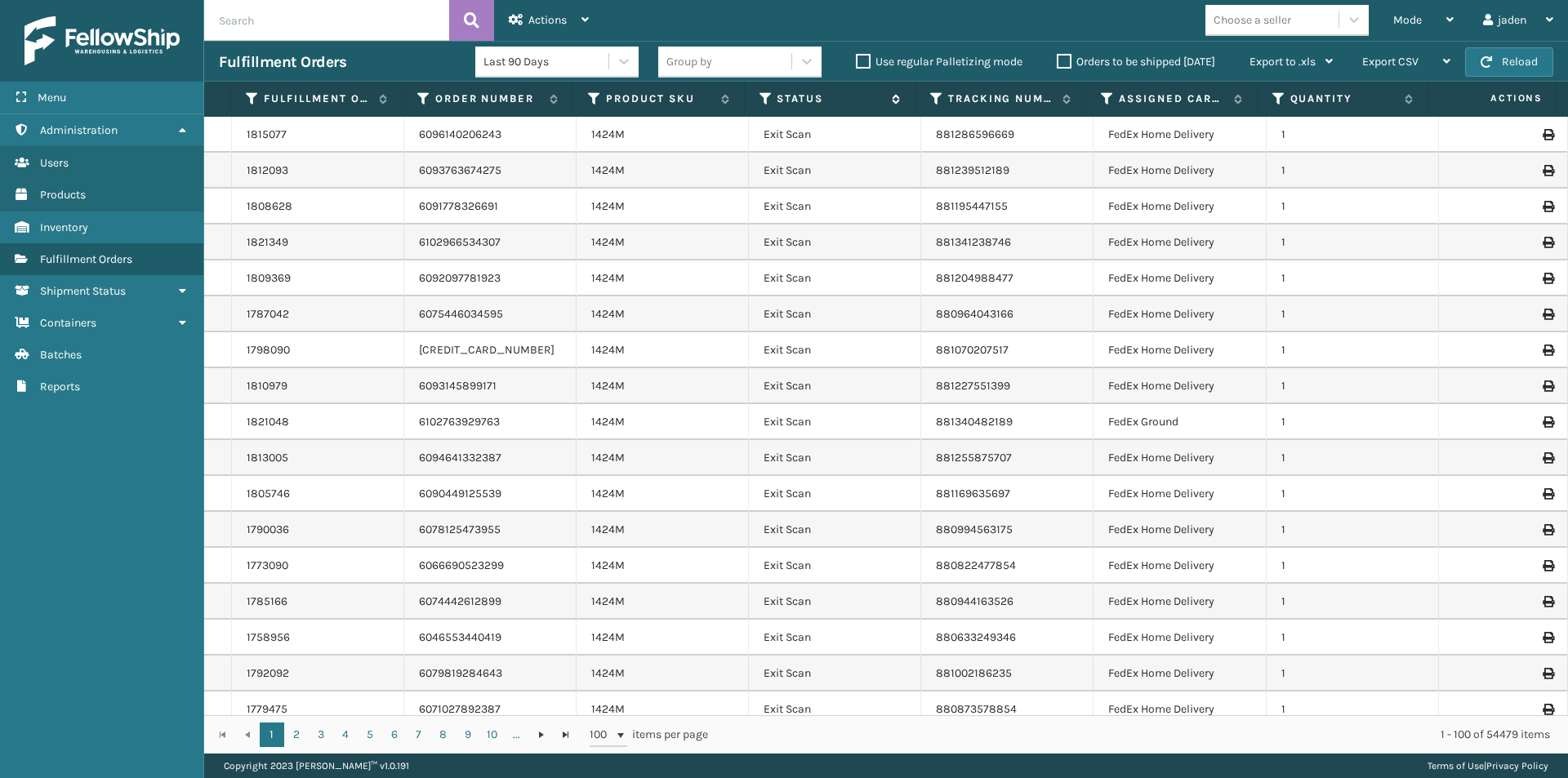
click at [761, 96] on icon at bounding box center [766, 98] width 13 height 15
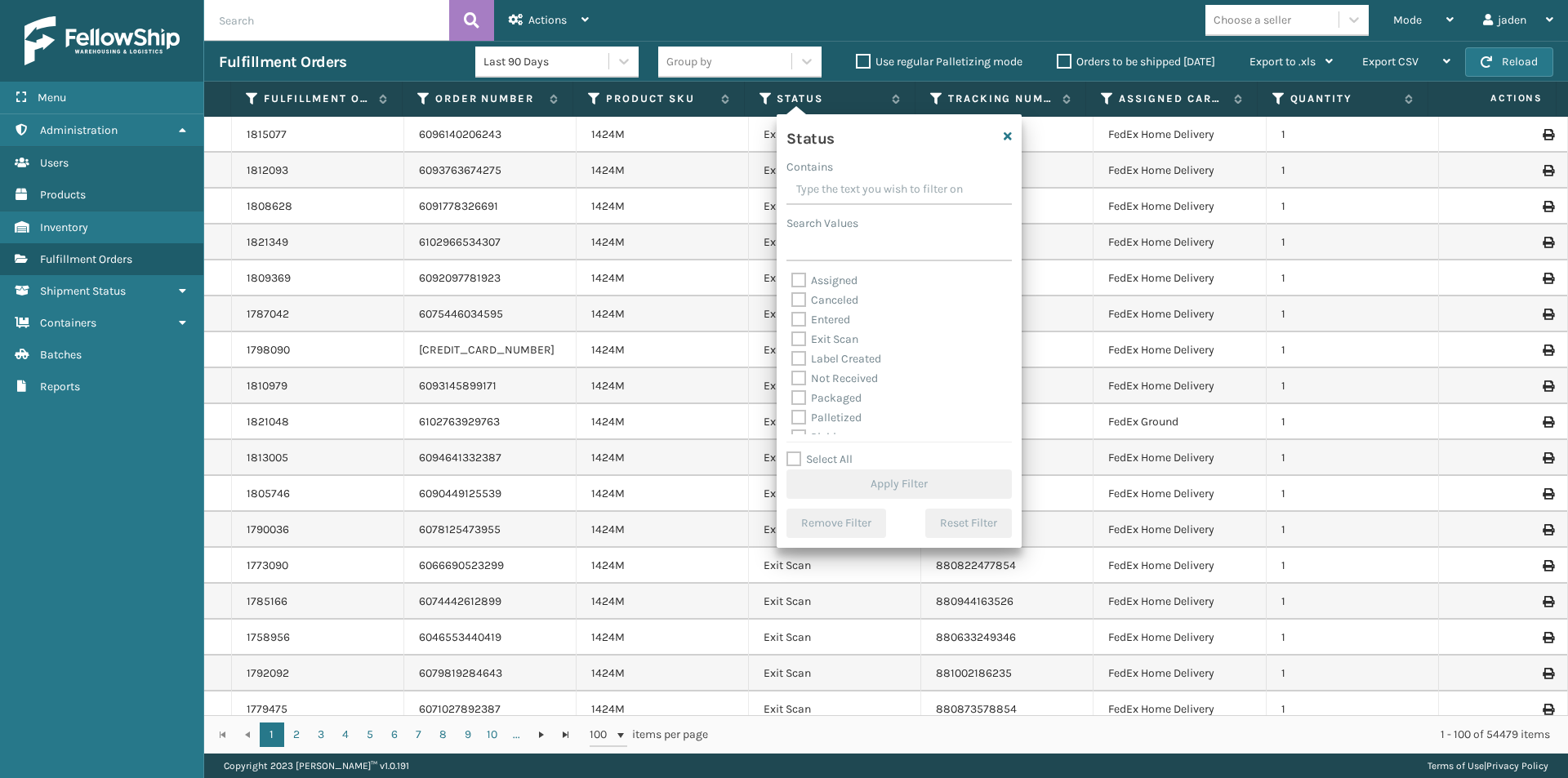
scroll to position [82, 0]
click at [799, 358] on label "Picking" at bounding box center [819, 355] width 58 height 14
click at [792, 357] on input "Picking" at bounding box center [791, 352] width 1 height 11
checkbox input "true"
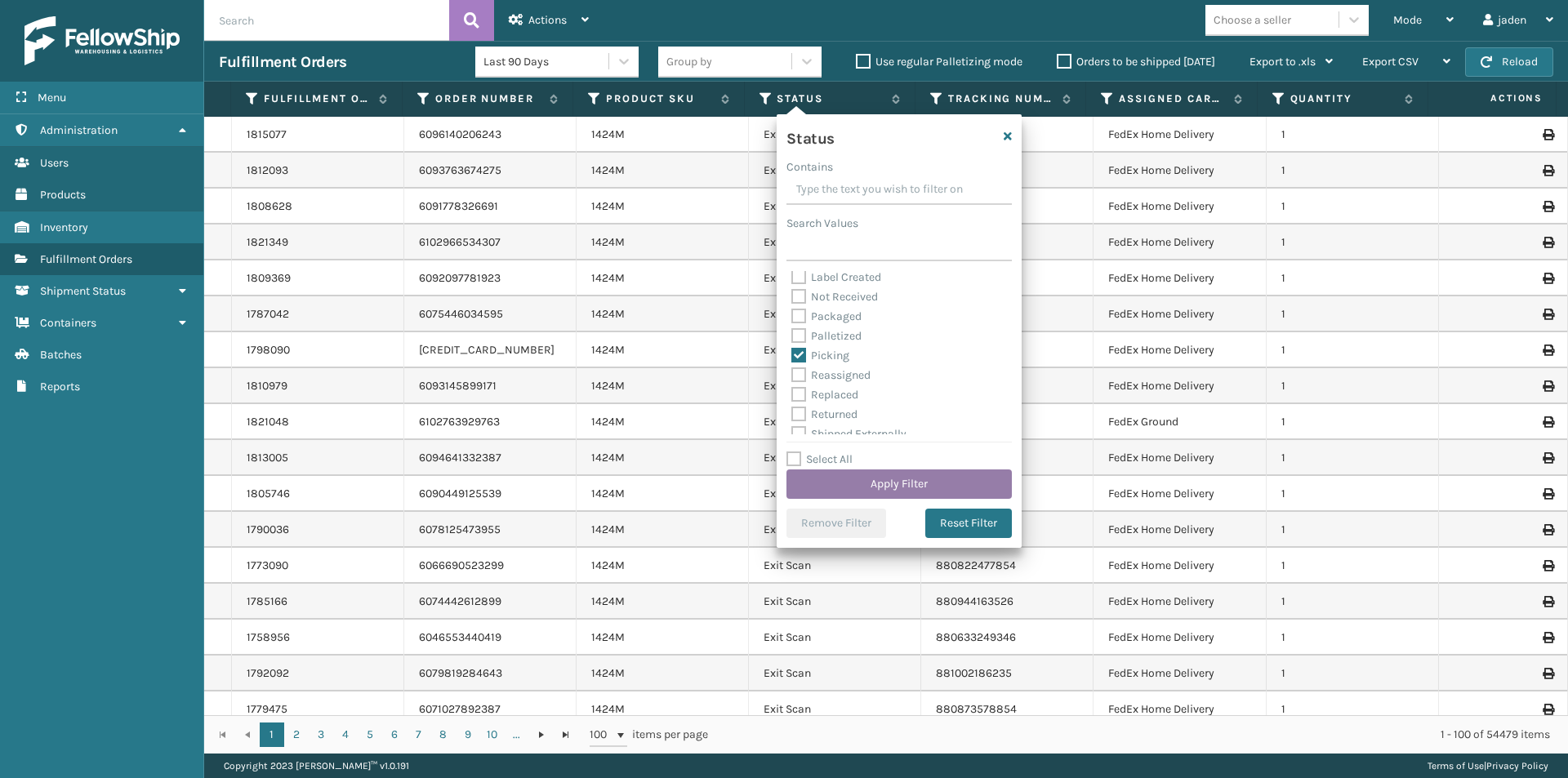
click at [841, 482] on button "Apply Filter" at bounding box center [898, 485] width 225 height 29
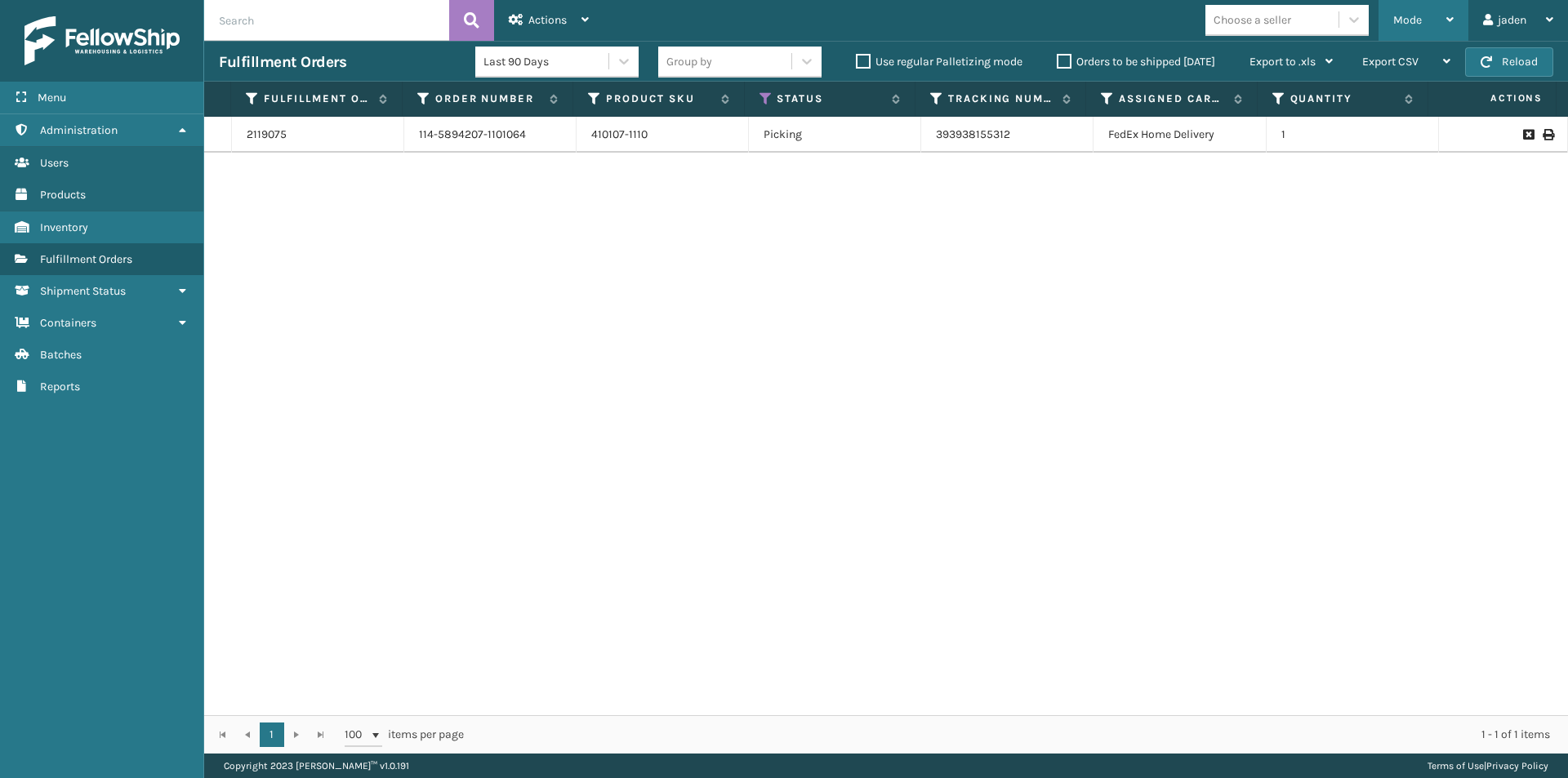
click at [1457, 6] on div "Mode Regular Mode Picking Mode Labeling Mode Exit Scan Mode" at bounding box center [1424, 20] width 90 height 40
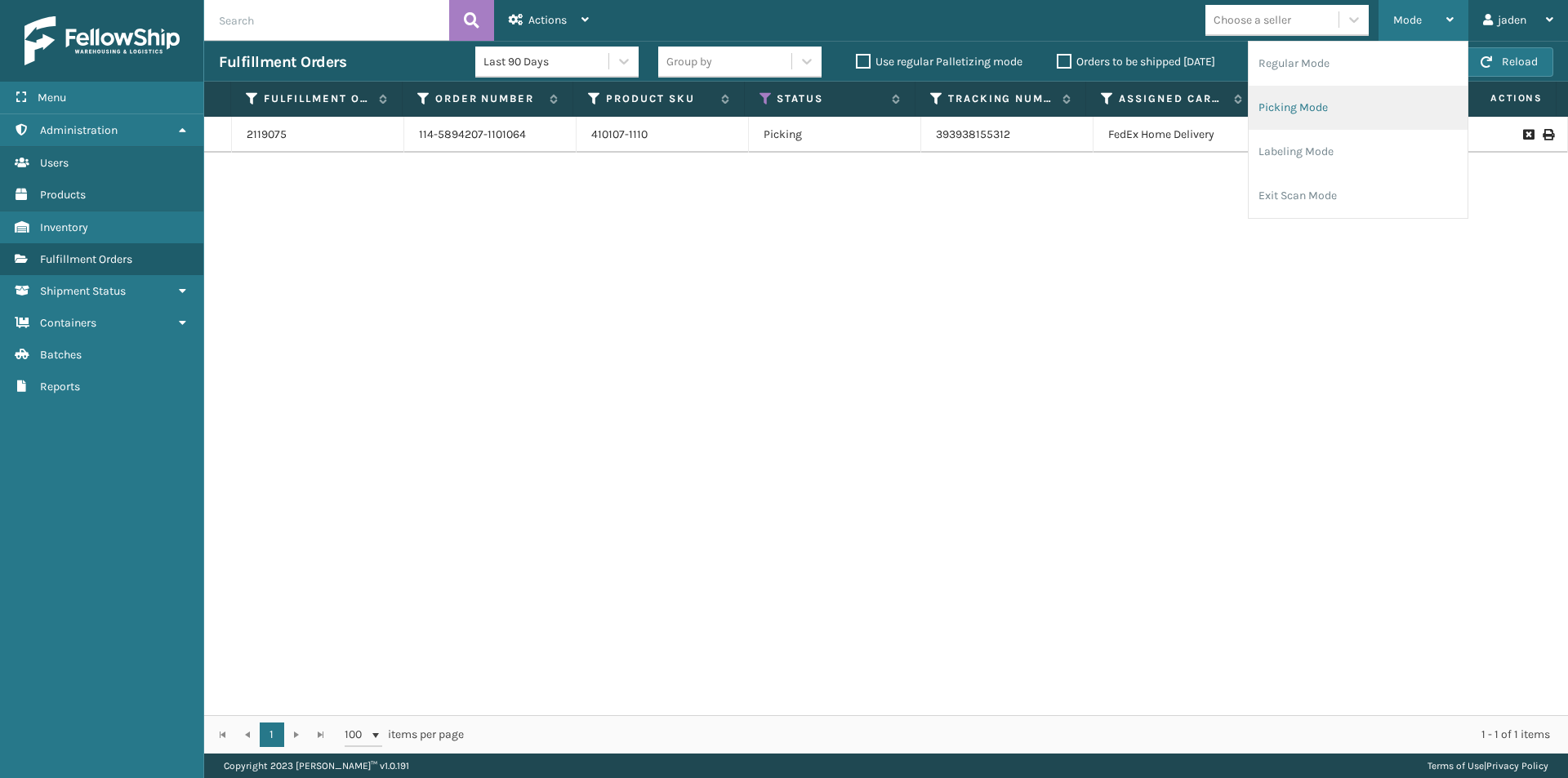
click at [1402, 93] on li "Picking Mode" at bounding box center [1358, 108] width 219 height 44
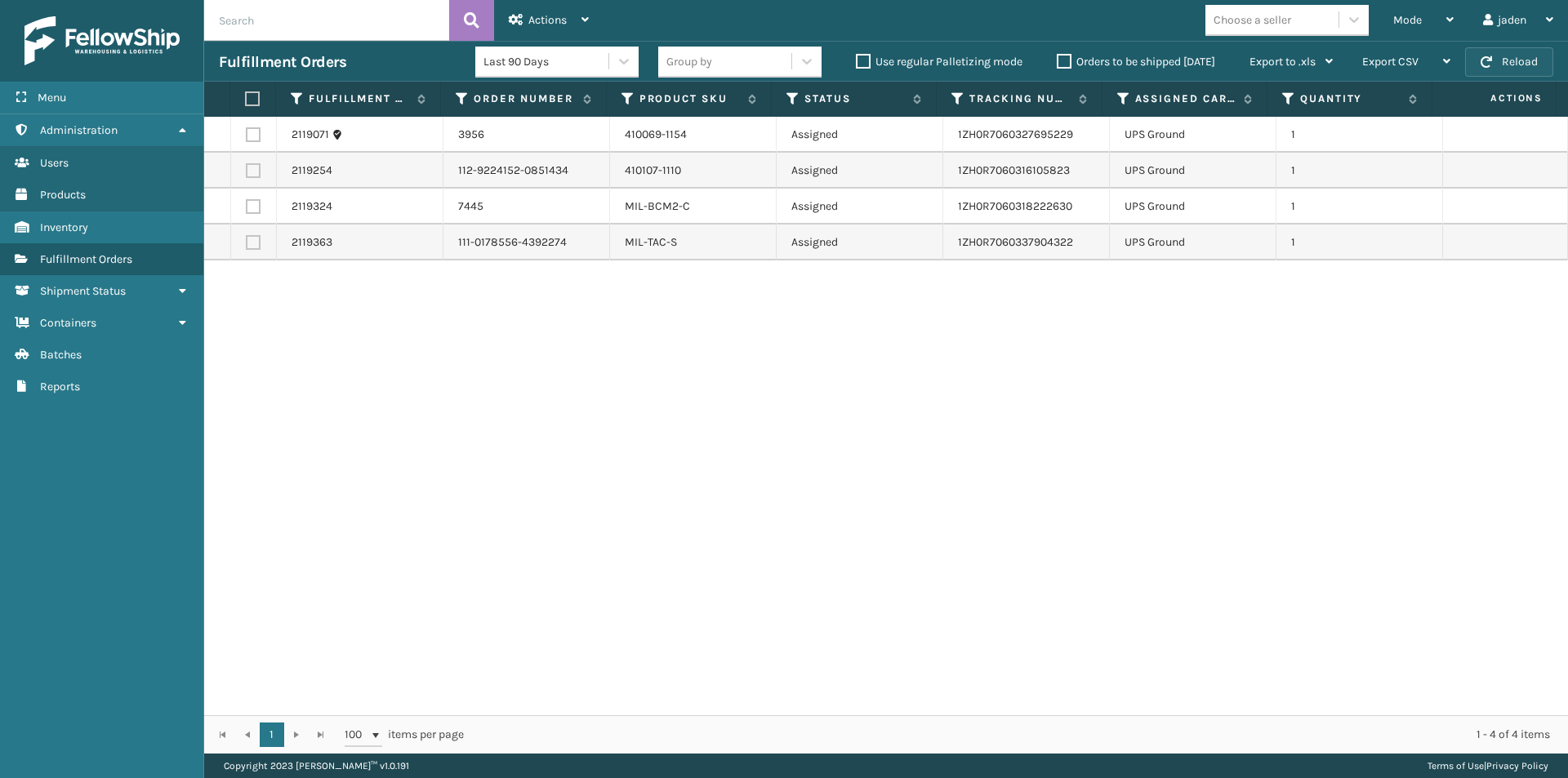
click at [1505, 57] on button "Reload" at bounding box center [1509, 63] width 88 height 29
click at [1528, 62] on button "Reload" at bounding box center [1509, 63] width 88 height 29
click at [1527, 54] on button "Reload" at bounding box center [1509, 63] width 88 height 29
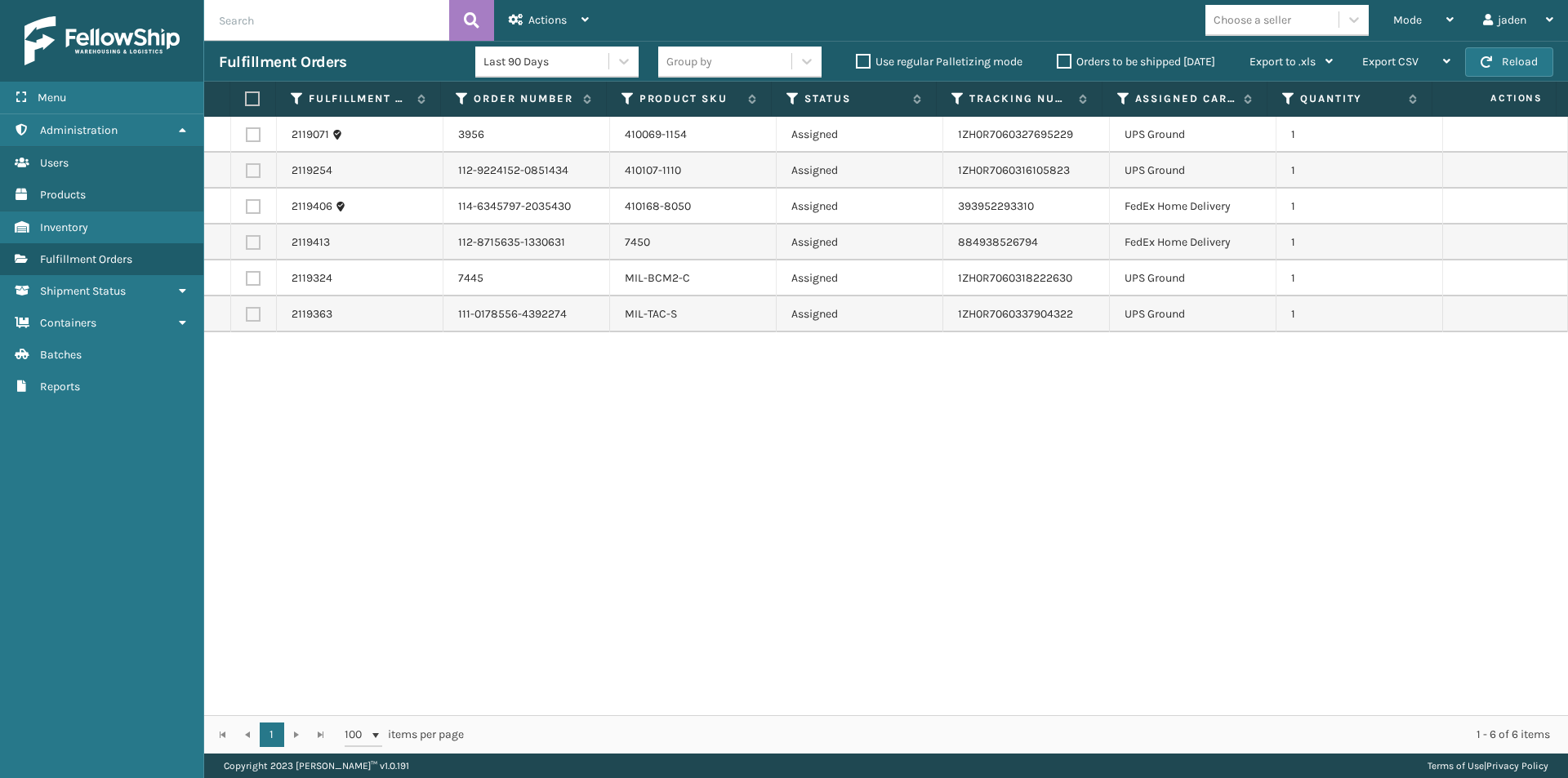
click at [251, 209] on label at bounding box center [253, 207] width 15 height 15
click at [246, 209] on input "checkbox" at bounding box center [246, 205] width 1 height 11
checkbox input "true"
click at [587, 9] on div "Actions" at bounding box center [548, 20] width 80 height 40
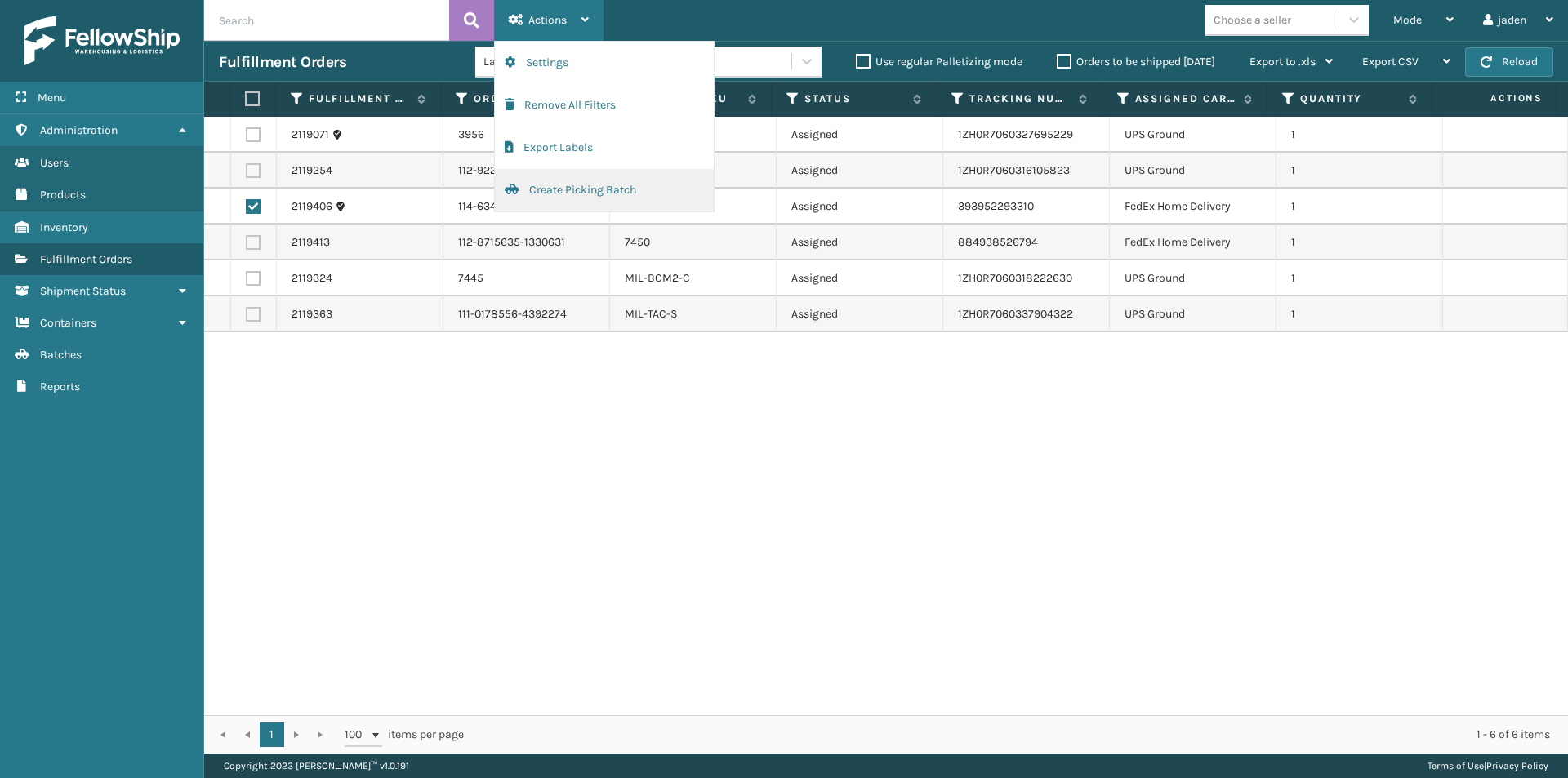
click at [597, 194] on button "Create Picking Batch" at bounding box center [604, 190] width 219 height 42
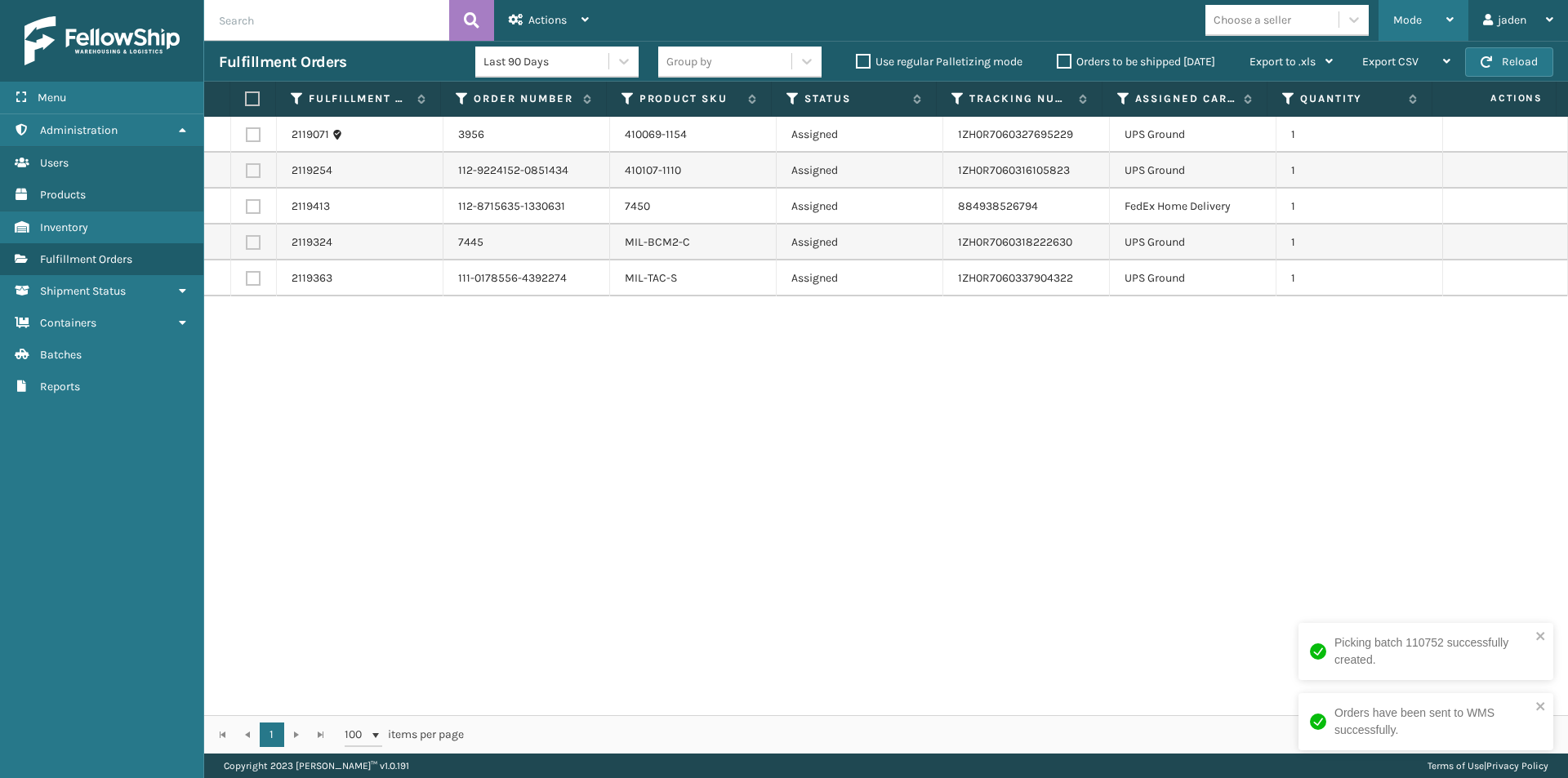
click at [1451, 16] on icon at bounding box center [1450, 19] width 7 height 11
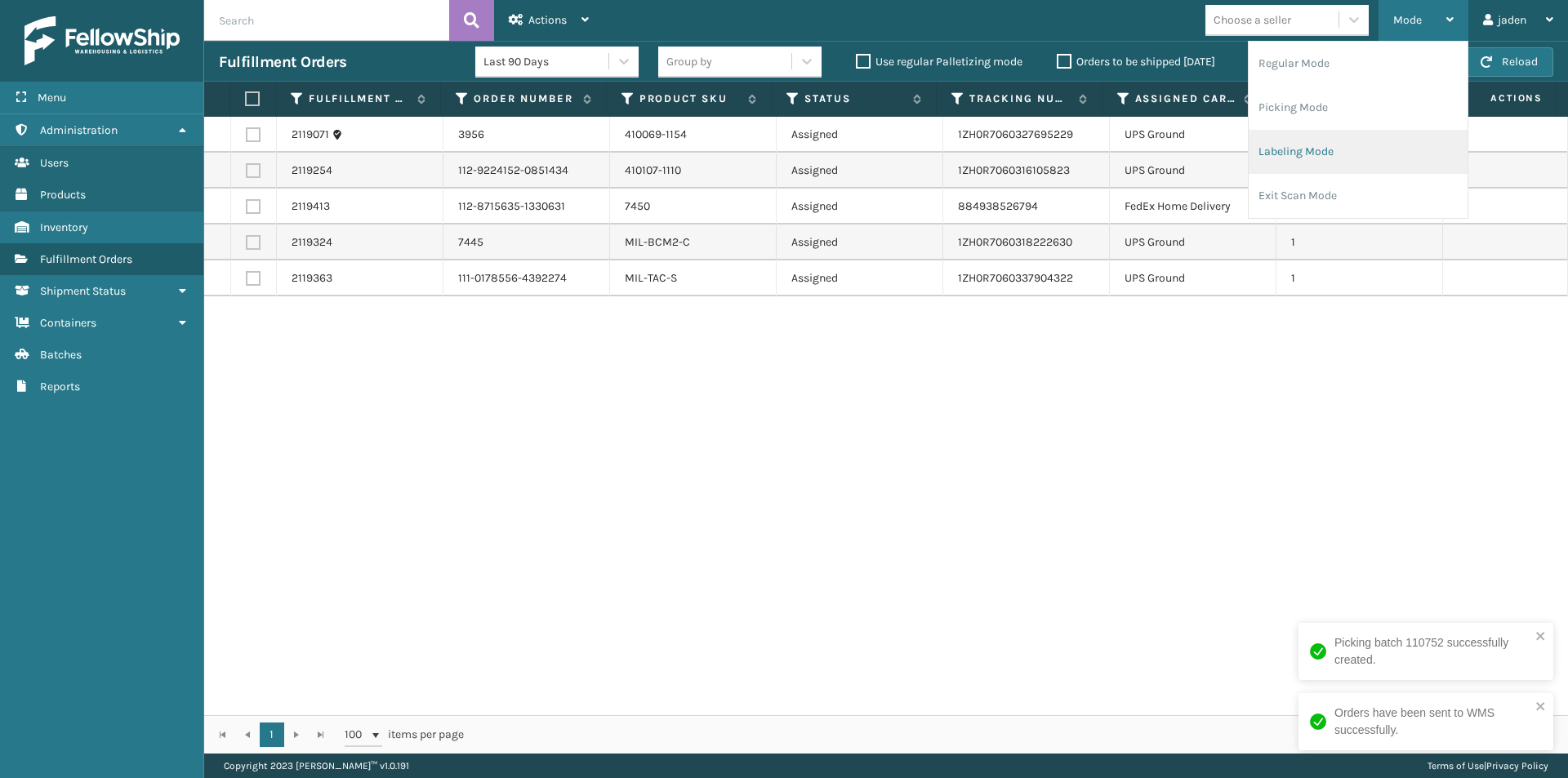
click at [1351, 138] on li "Labeling Mode" at bounding box center [1358, 152] width 219 height 44
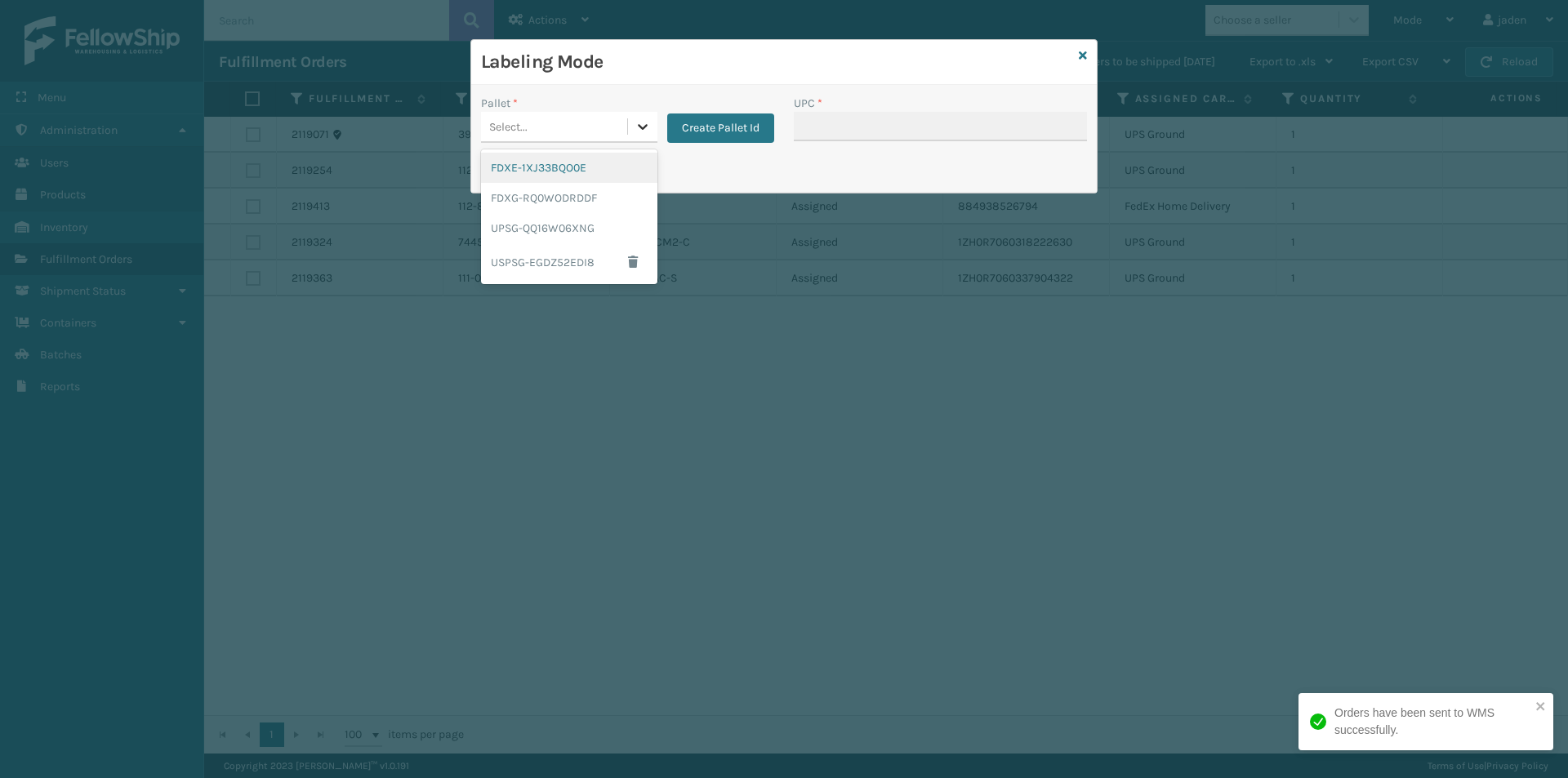
click at [645, 138] on div at bounding box center [643, 127] width 29 height 29
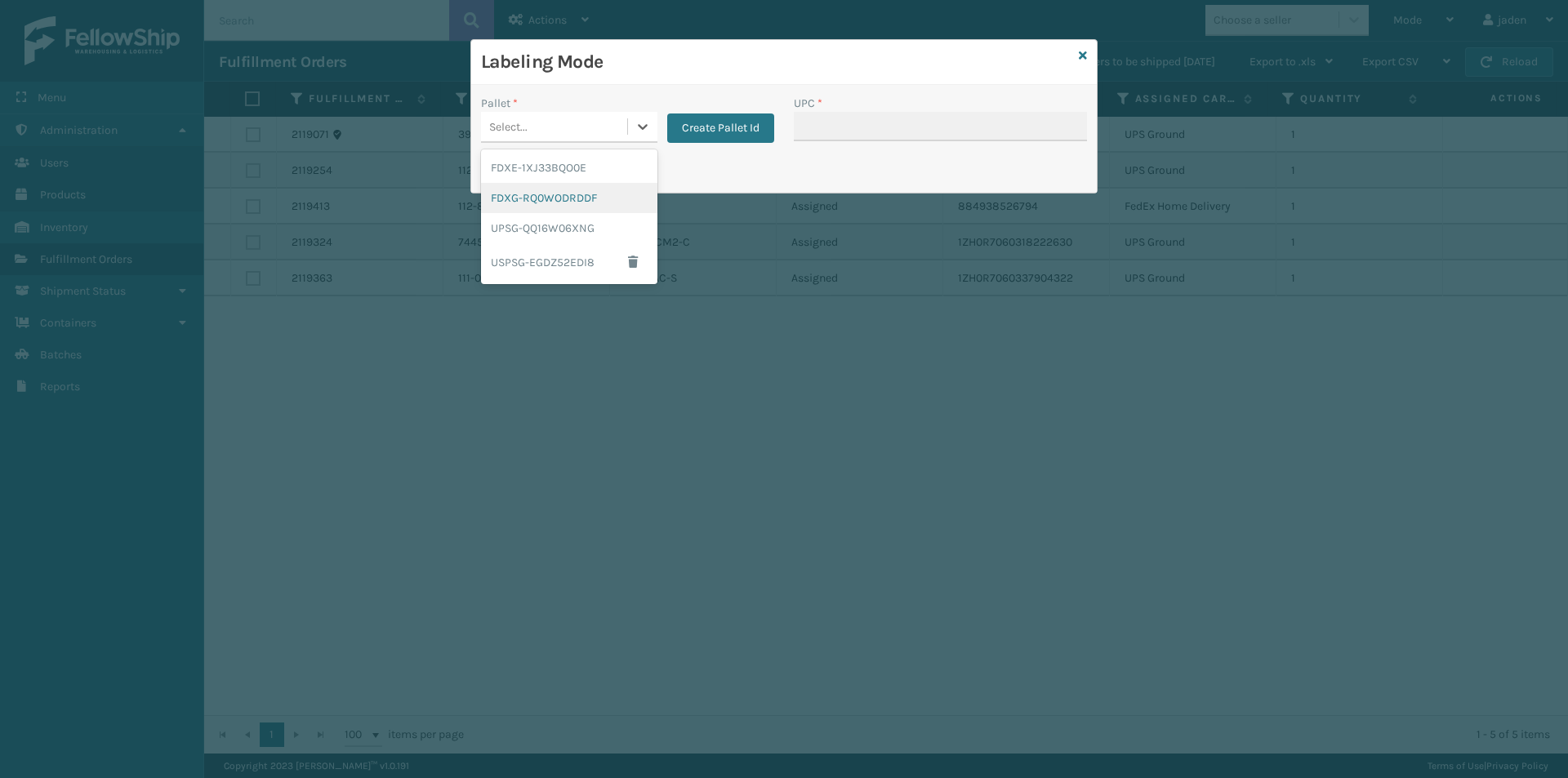
click at [586, 199] on div "FDXG-RQ0WODRDDF" at bounding box center [569, 198] width 177 height 30
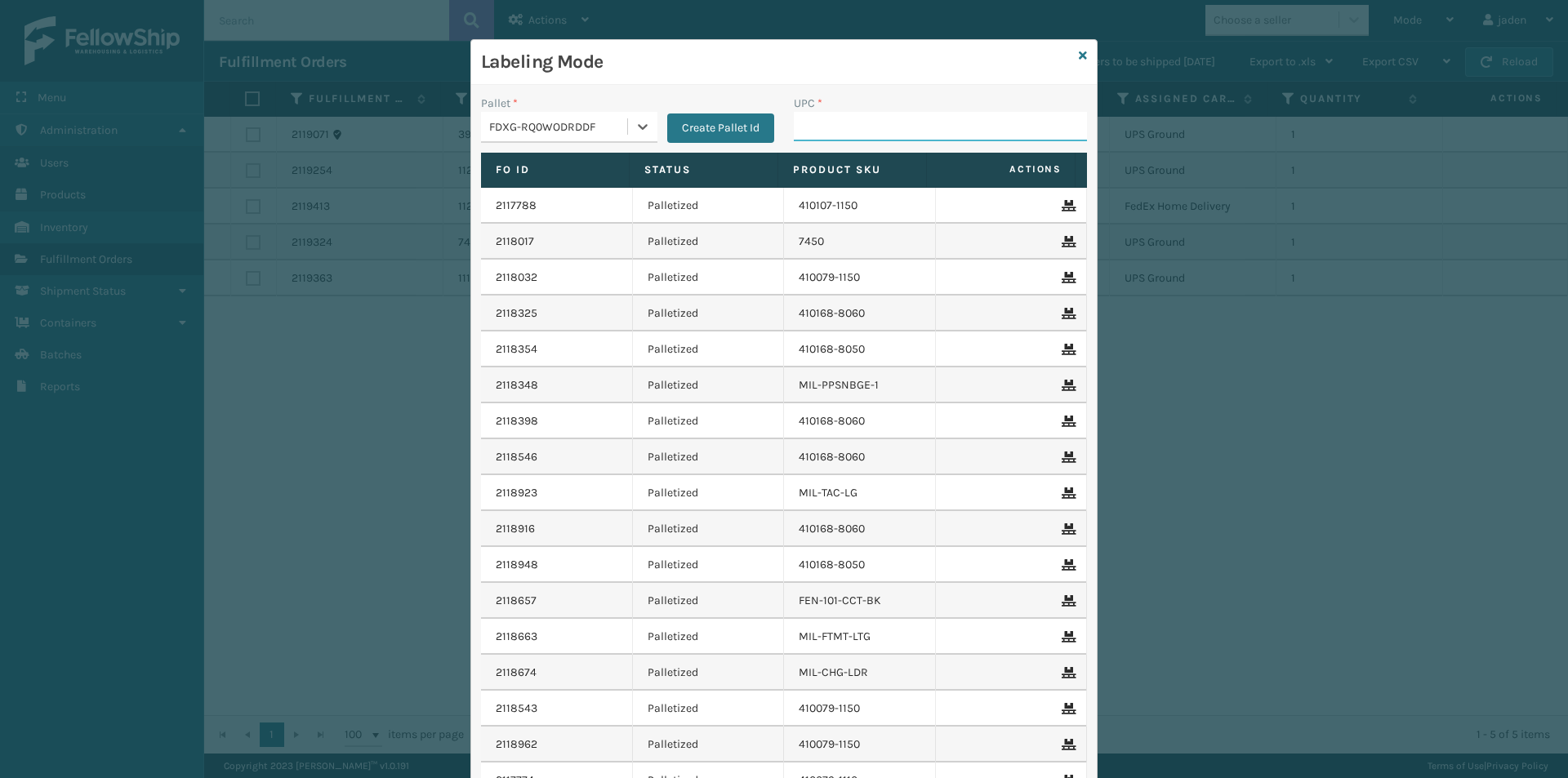
drag, startPoint x: 849, startPoint y: 128, endPoint x: 857, endPoint y: 127, distance: 8.1
click at [849, 128] on input "UPC *" at bounding box center [940, 127] width 293 height 29
type input "410168-8050"
click at [1079, 55] on icon at bounding box center [1082, 55] width 8 height 11
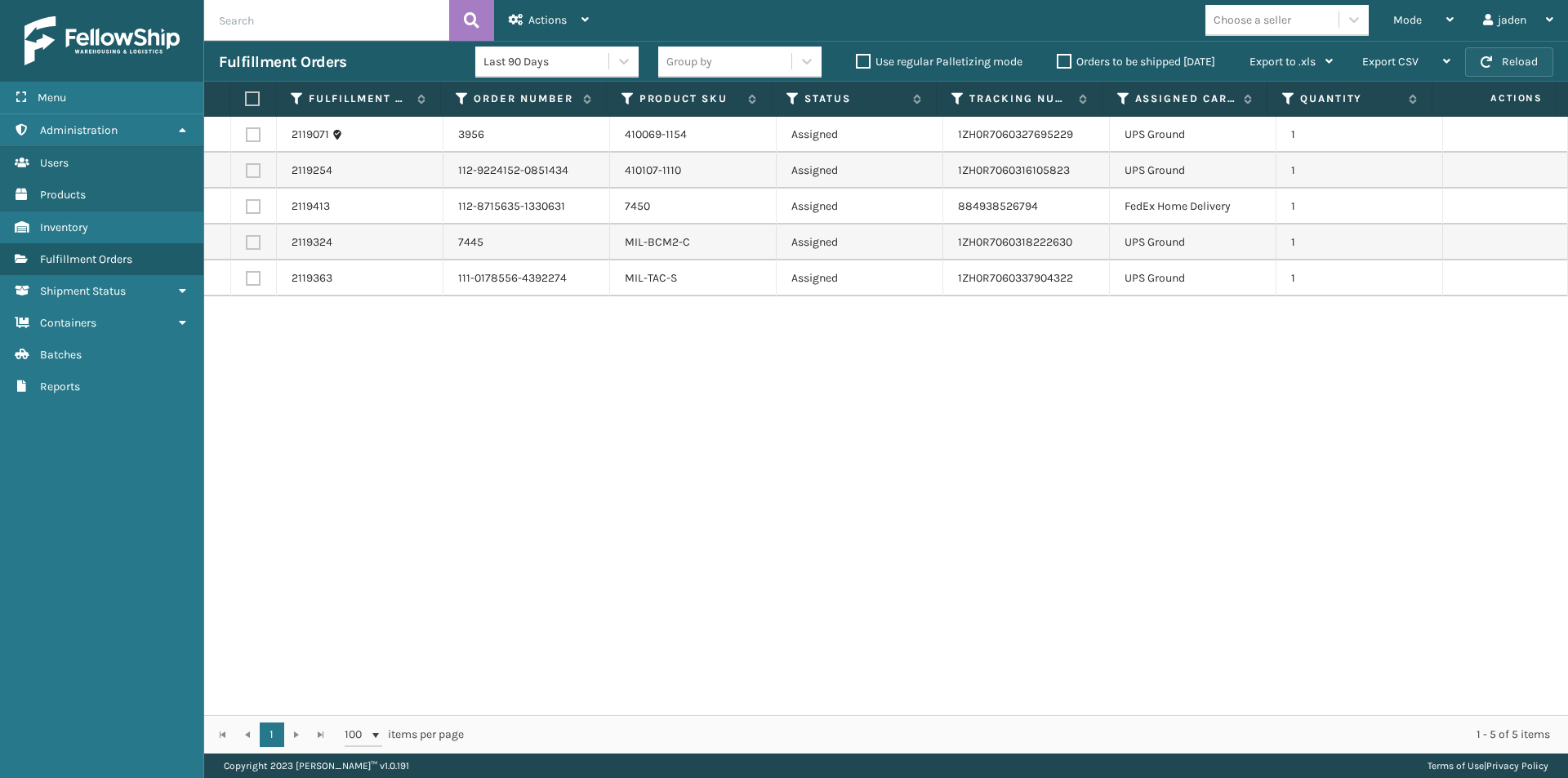
click at [1509, 64] on button "Reload" at bounding box center [1509, 63] width 88 height 29
